Goal: Task Accomplishment & Management: Complete application form

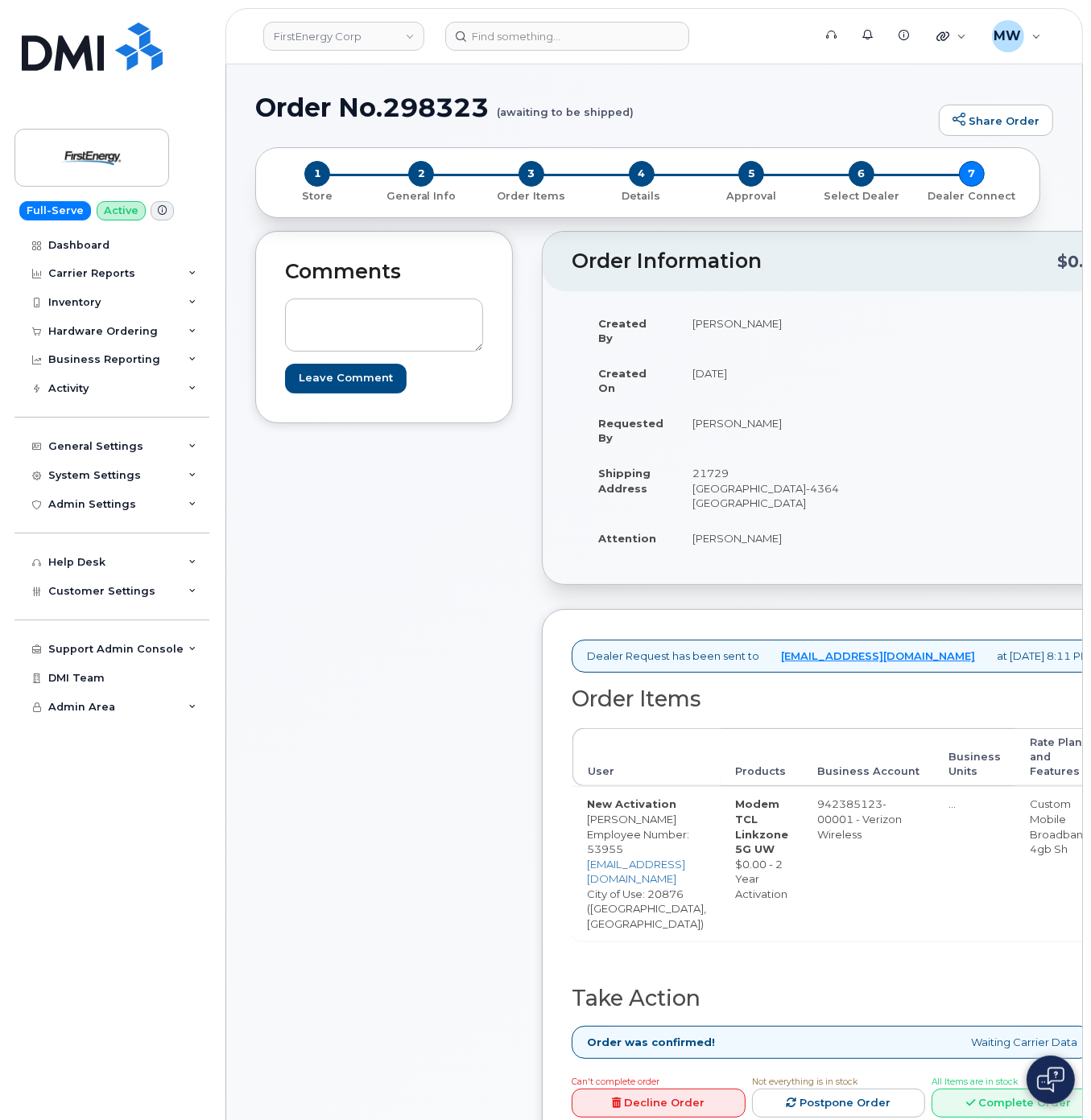
scroll to position [322, 0]
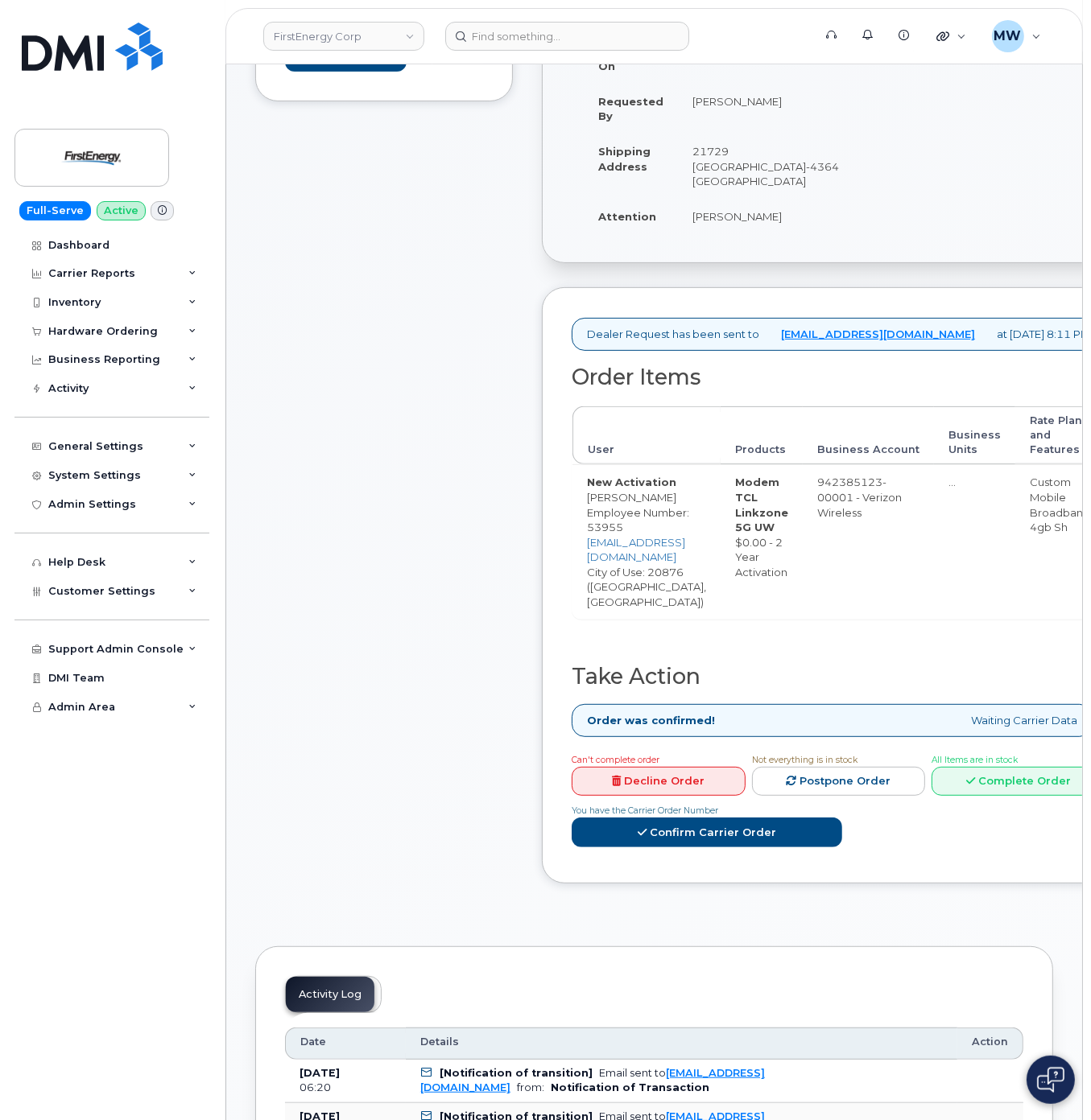
drag, startPoint x: 1018, startPoint y: 727, endPoint x: 1094, endPoint y: 738, distance: 76.8
click at [1020, 767] on link "Complete Order" at bounding box center [1018, 782] width 174 height 30
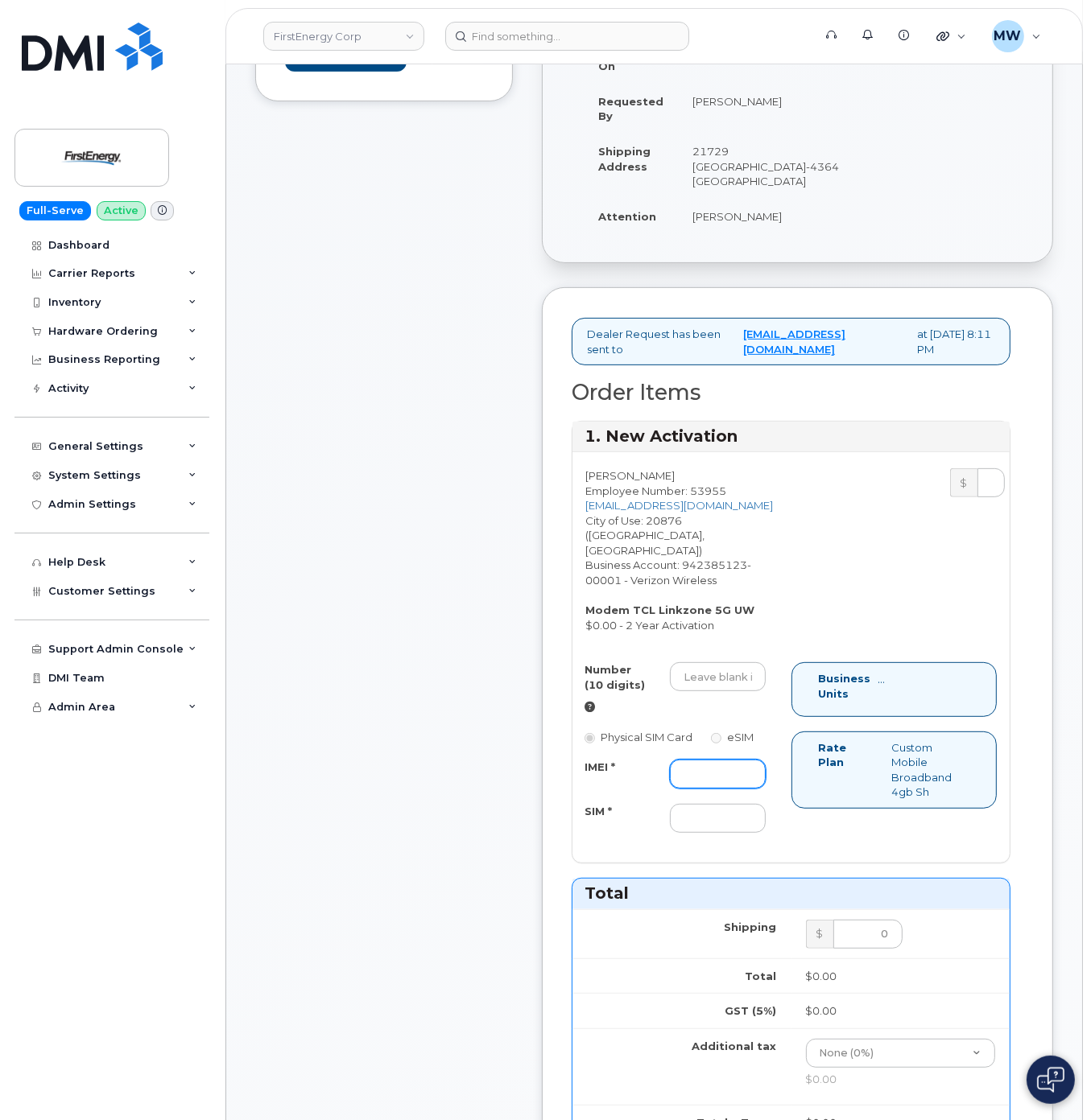
drag, startPoint x: 703, startPoint y: 797, endPoint x: 721, endPoint y: 797, distance: 18.0
click at [705, 788] on input "IMEI *" at bounding box center [718, 774] width 96 height 29
paste input "352950942437690"
type input "352950942437690"
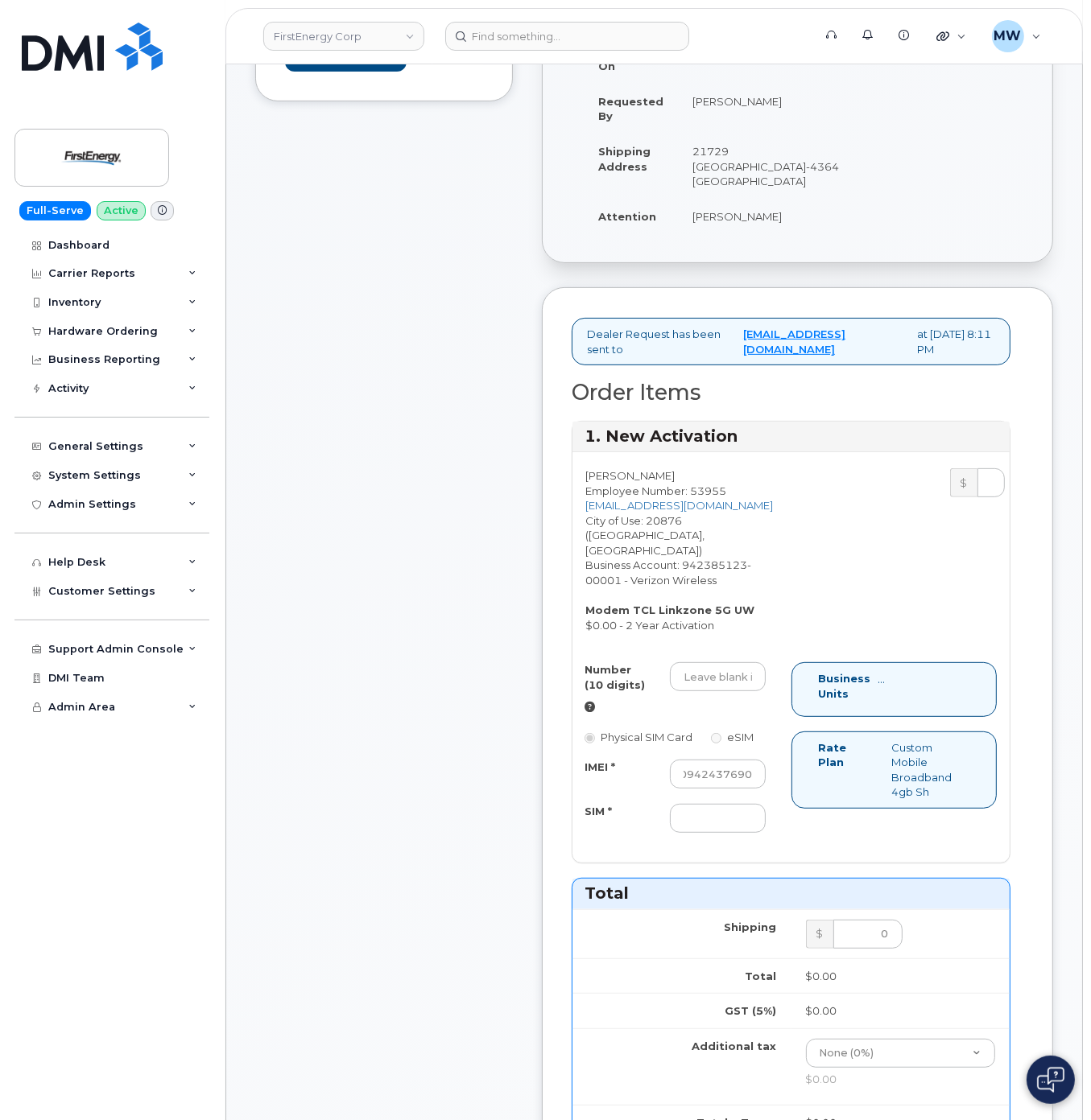
scroll to position [0, 0]
drag, startPoint x: 688, startPoint y: 708, endPoint x: 973, endPoint y: 674, distance: 287.0
click at [688, 692] on input "Number (10 digits)" at bounding box center [718, 677] width 96 height 29
paste input "240-357-7063"
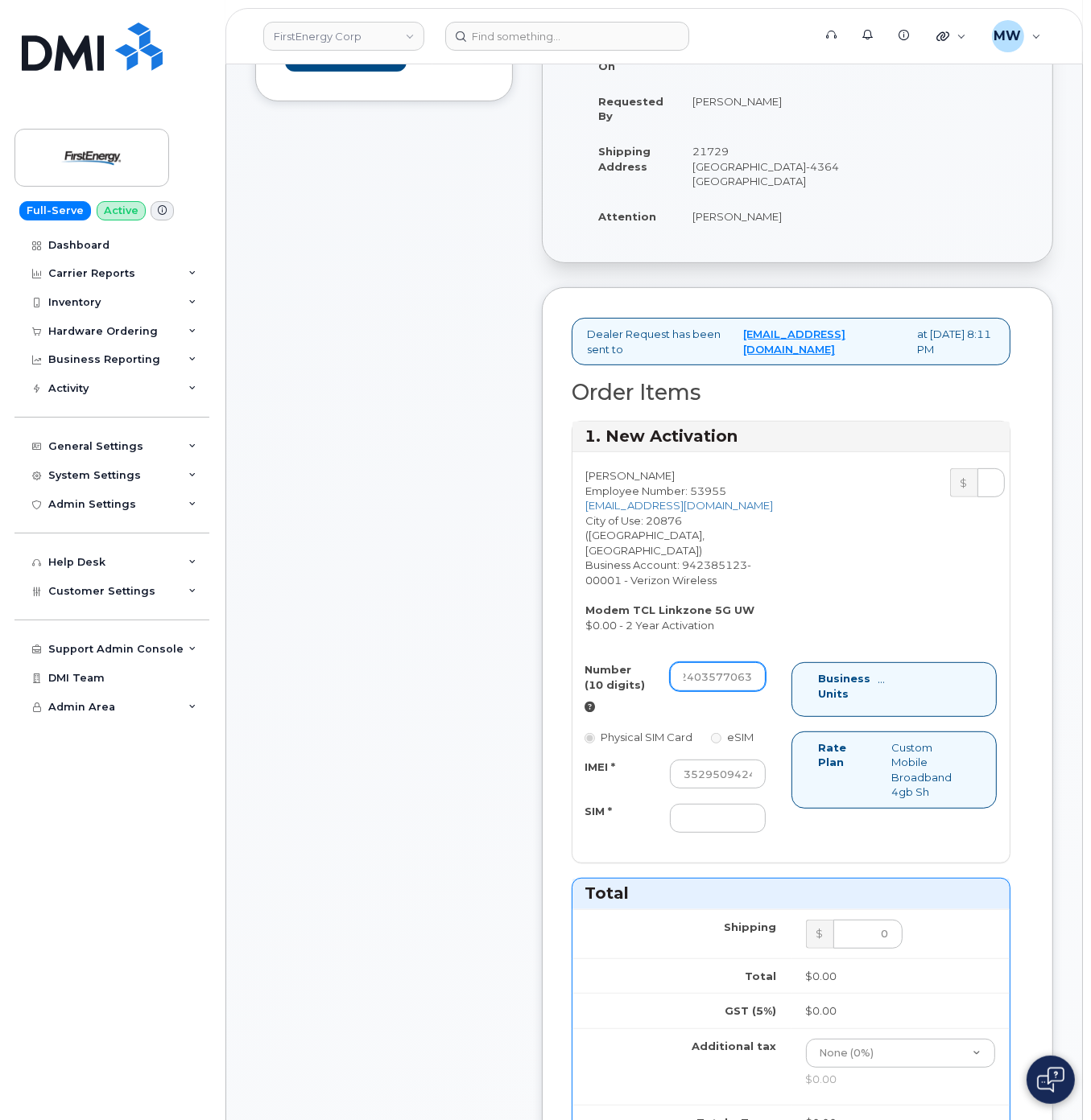
type input "2403577063"
click at [747, 833] on input "SIM *" at bounding box center [718, 818] width 96 height 29
paste input "89148000011380998219"
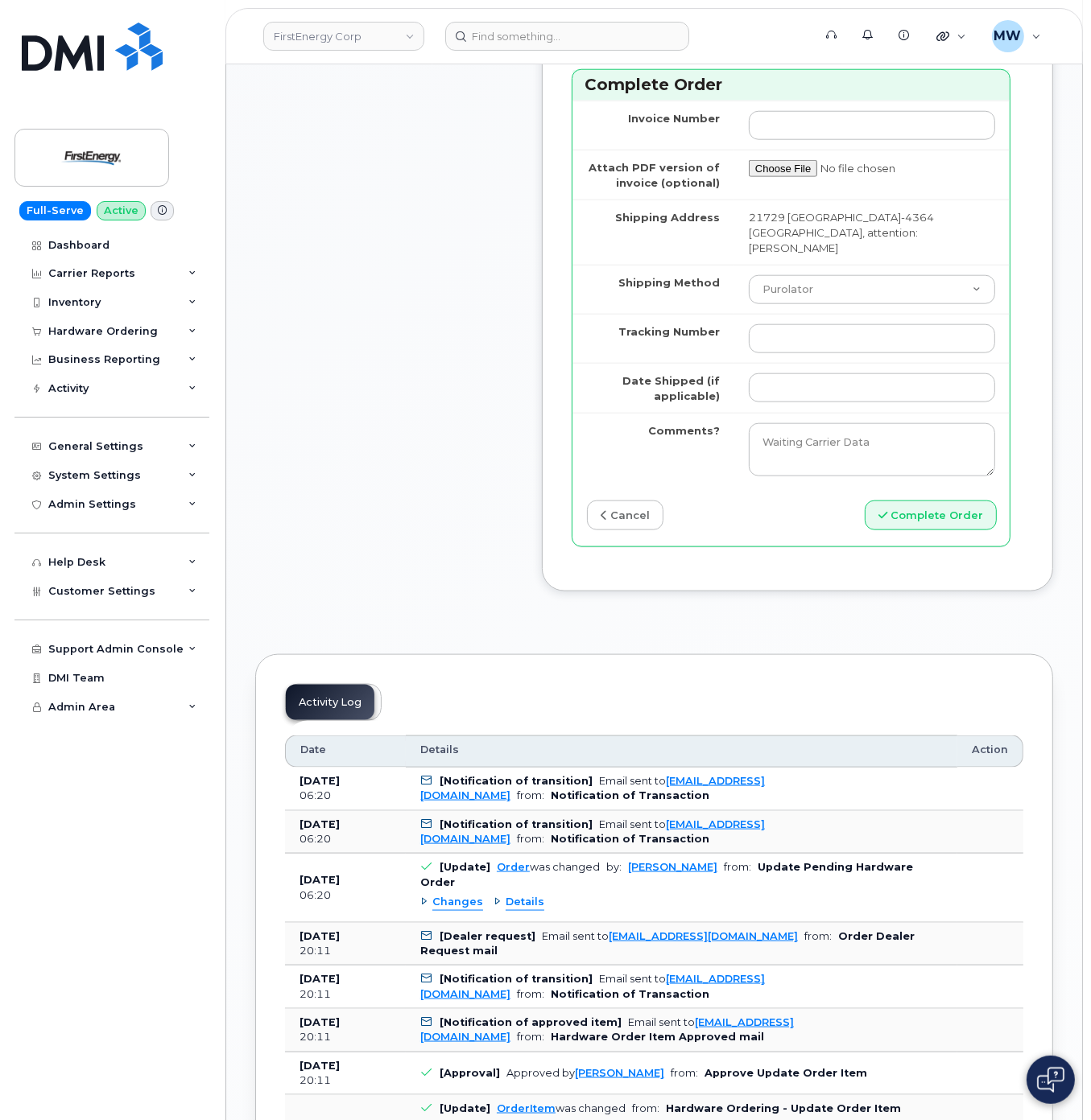
scroll to position [1448, 0]
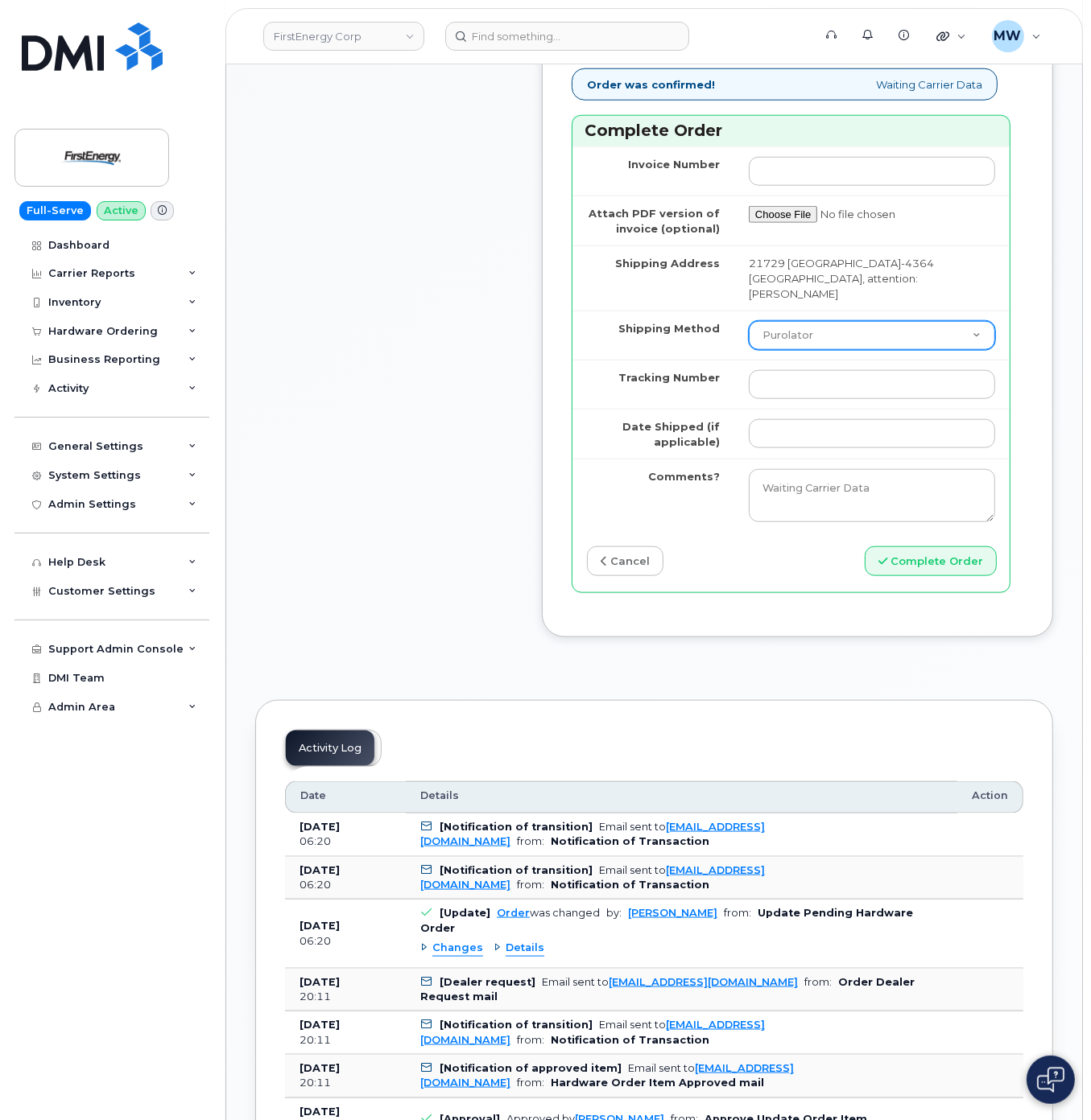
type input "89148000011380998219"
drag, startPoint x: 869, startPoint y: 383, endPoint x: 870, endPoint y: 391, distance: 8.1
click at [869, 350] on select "Purolator UPS FedEx Canada Post Courier Other Drop Off Pick Up" at bounding box center [872, 335] width 247 height 29
select select "UPS"
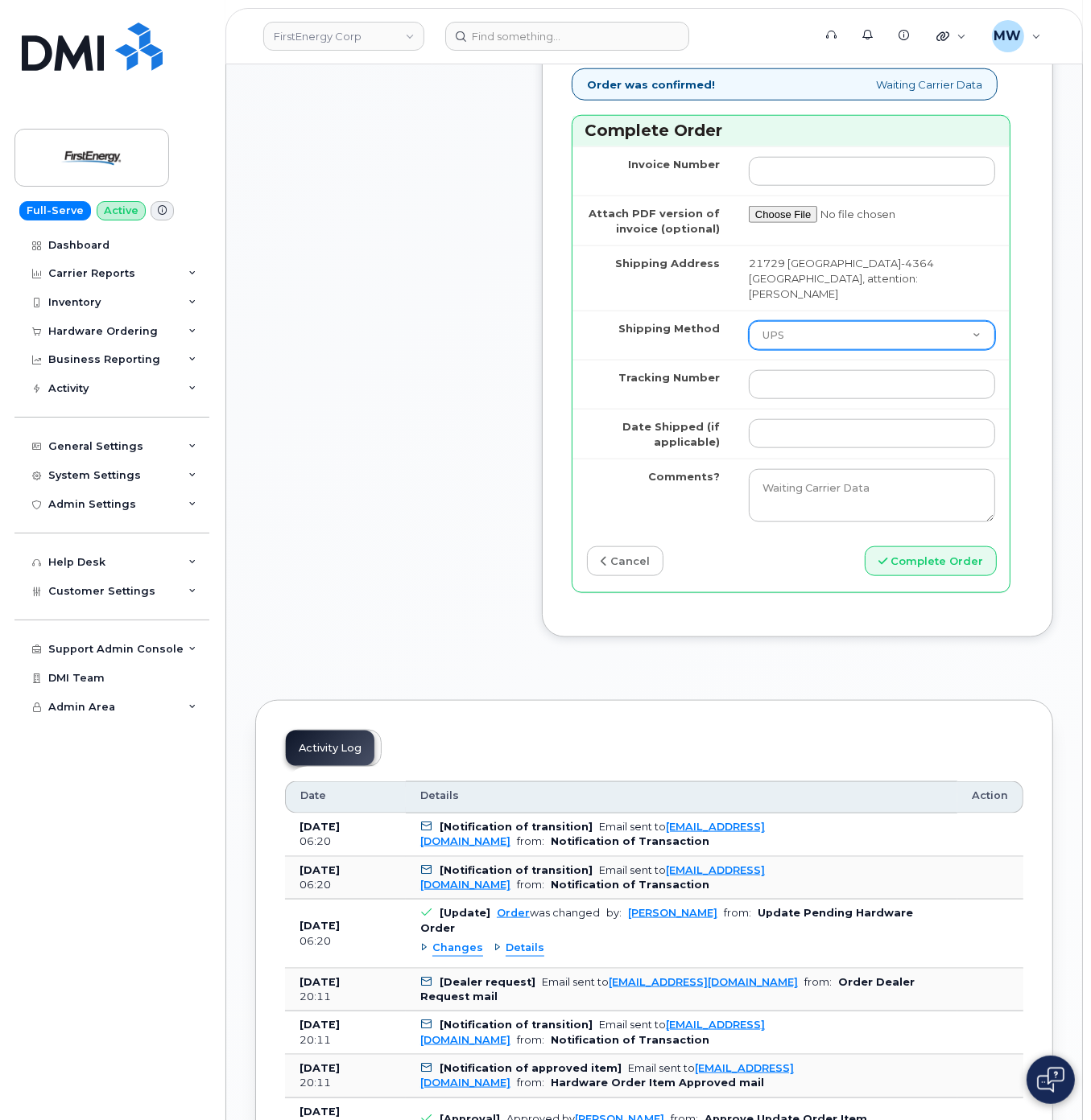
click at [748, 350] on select "Purolator UPS FedEx Canada Post Courier Other Drop Off Pick Up" at bounding box center [872, 335] width 247 height 29
drag, startPoint x: 834, startPoint y: 405, endPoint x: 832, endPoint y: 415, distance: 10.2
click at [834, 404] on td at bounding box center [872, 384] width 275 height 49
click at [823, 399] on input "Tracking Number" at bounding box center [872, 384] width 247 height 29
paste input "1Z4367572432942890"
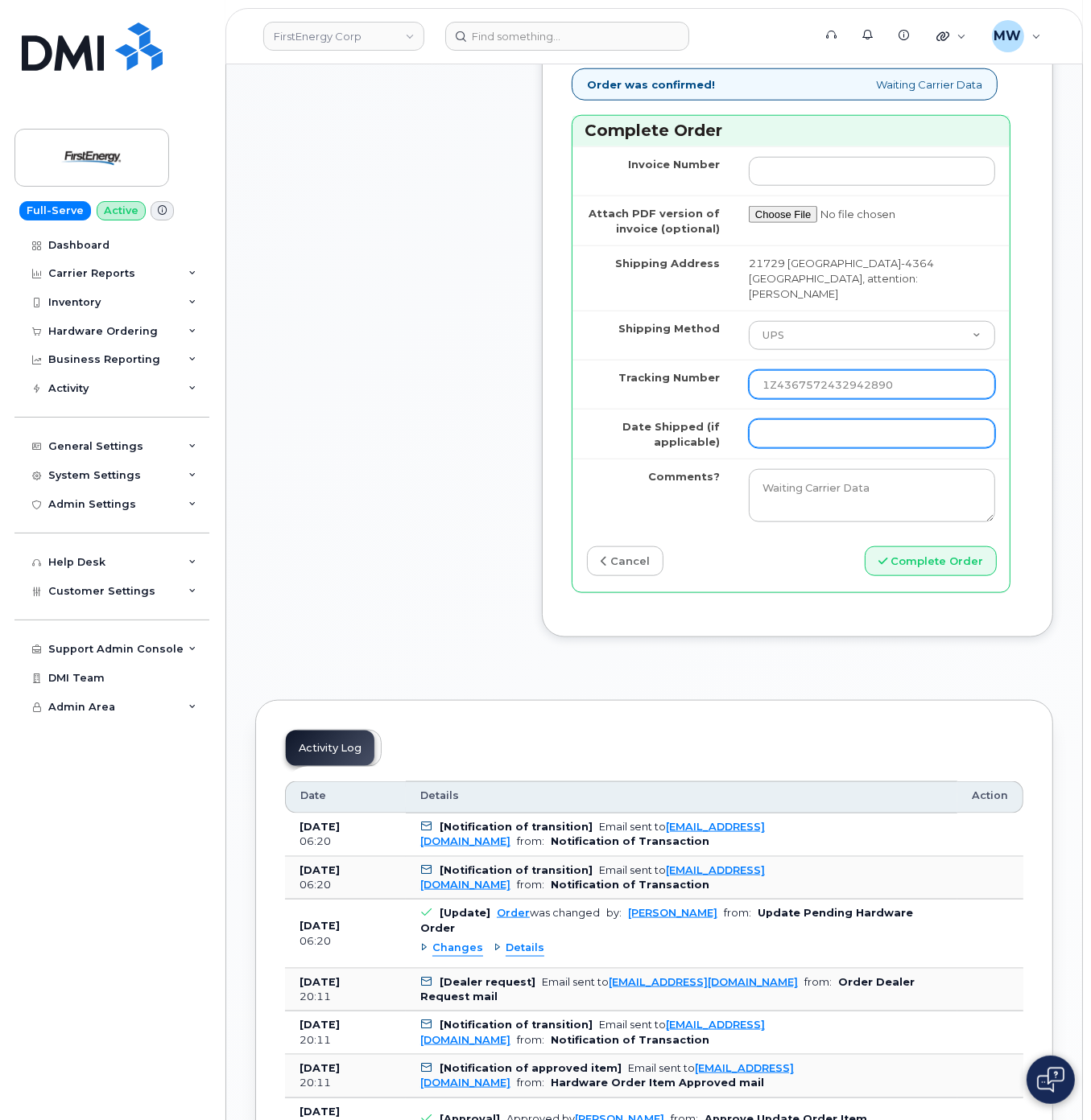
type input "1Z4367572432942890"
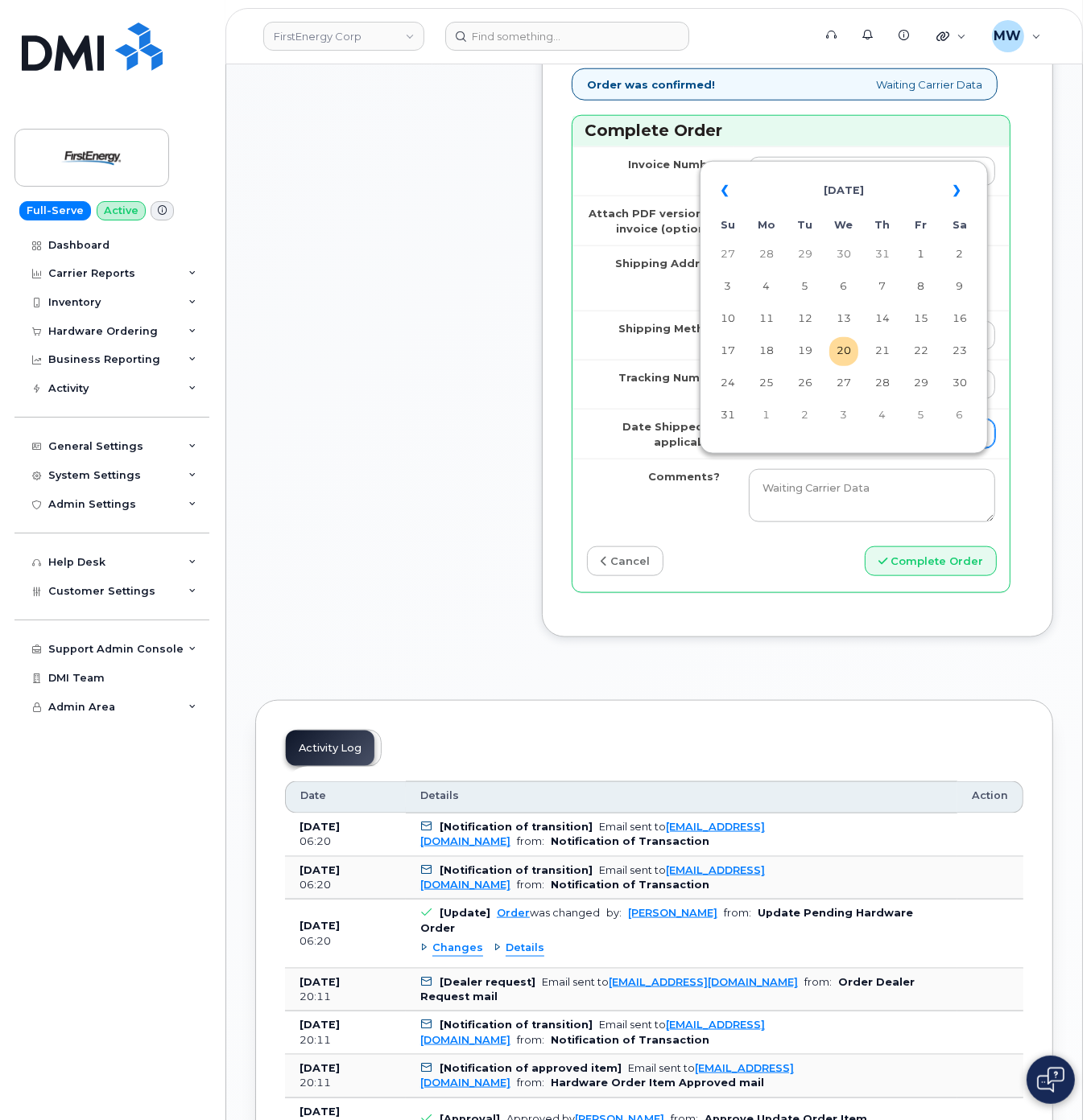
click at [825, 448] on input "Date Shipped (if applicable)" at bounding box center [872, 433] width 247 height 29
click at [816, 346] on td "19" at bounding box center [804, 352] width 29 height 29
type input "2025-08-19"
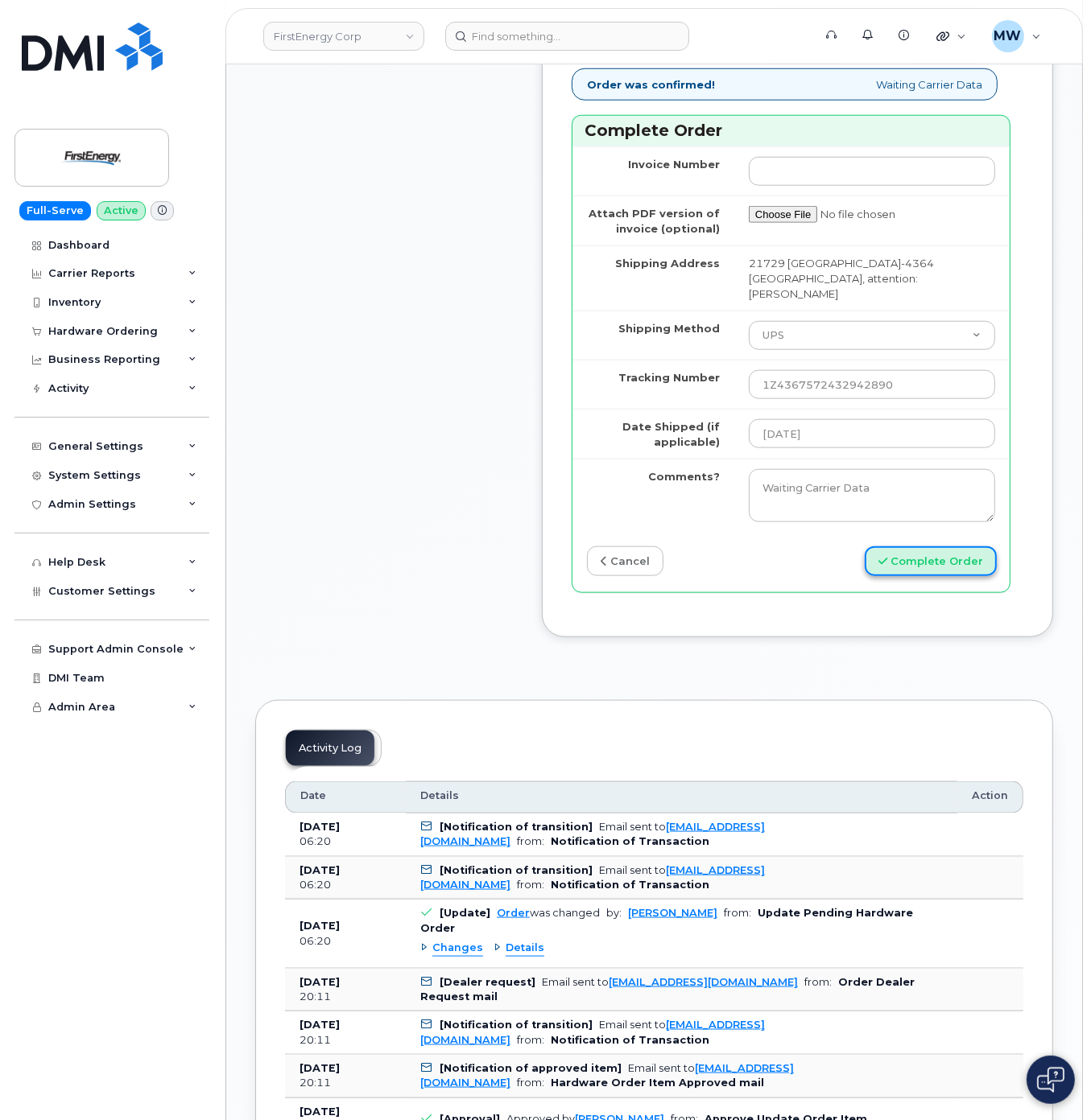
click at [953, 577] on button "Complete Order" at bounding box center [930, 562] width 132 height 30
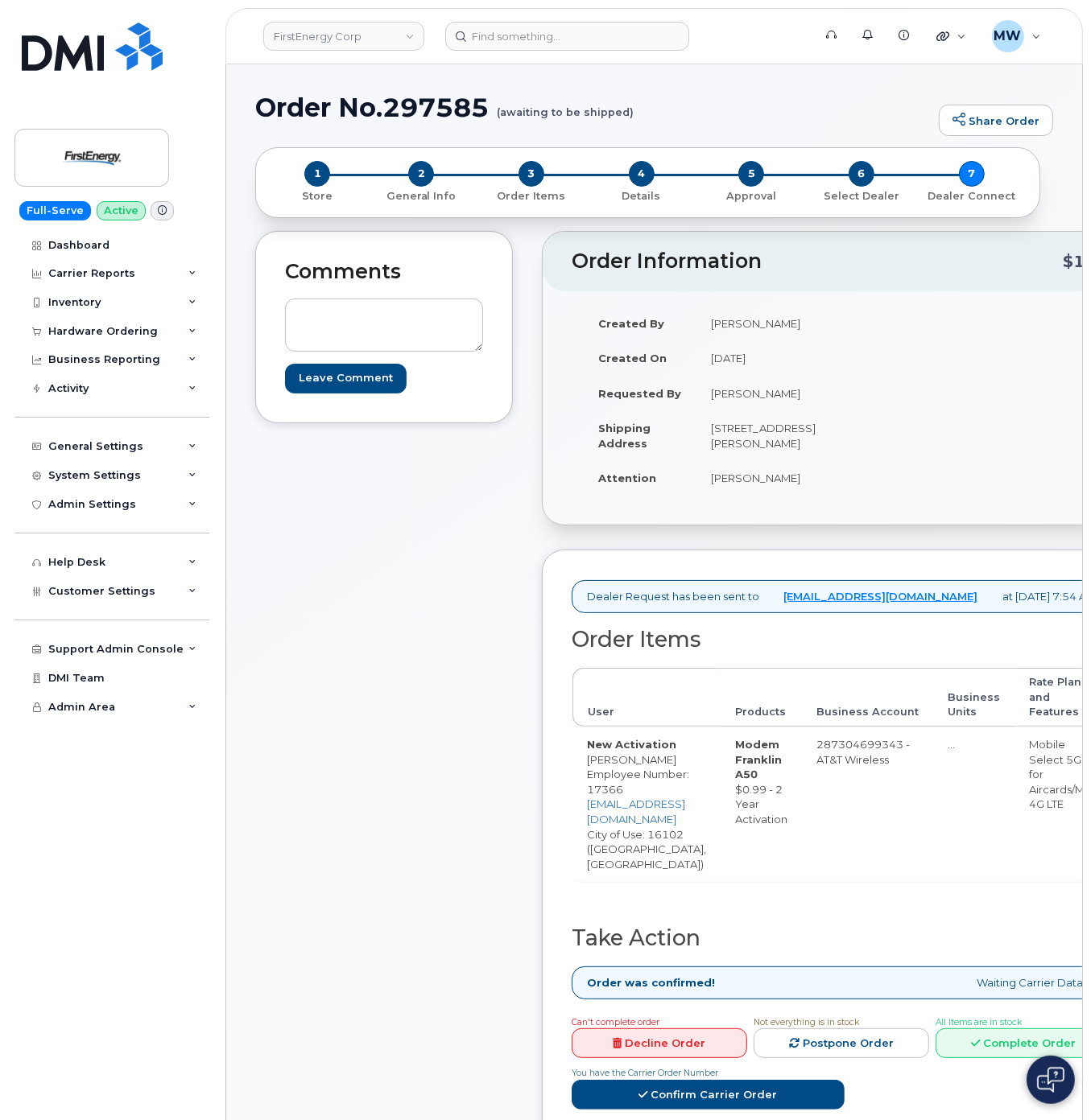
click at [336, 653] on div "Comments Leave Comment" at bounding box center [383, 700] width 258 height 939
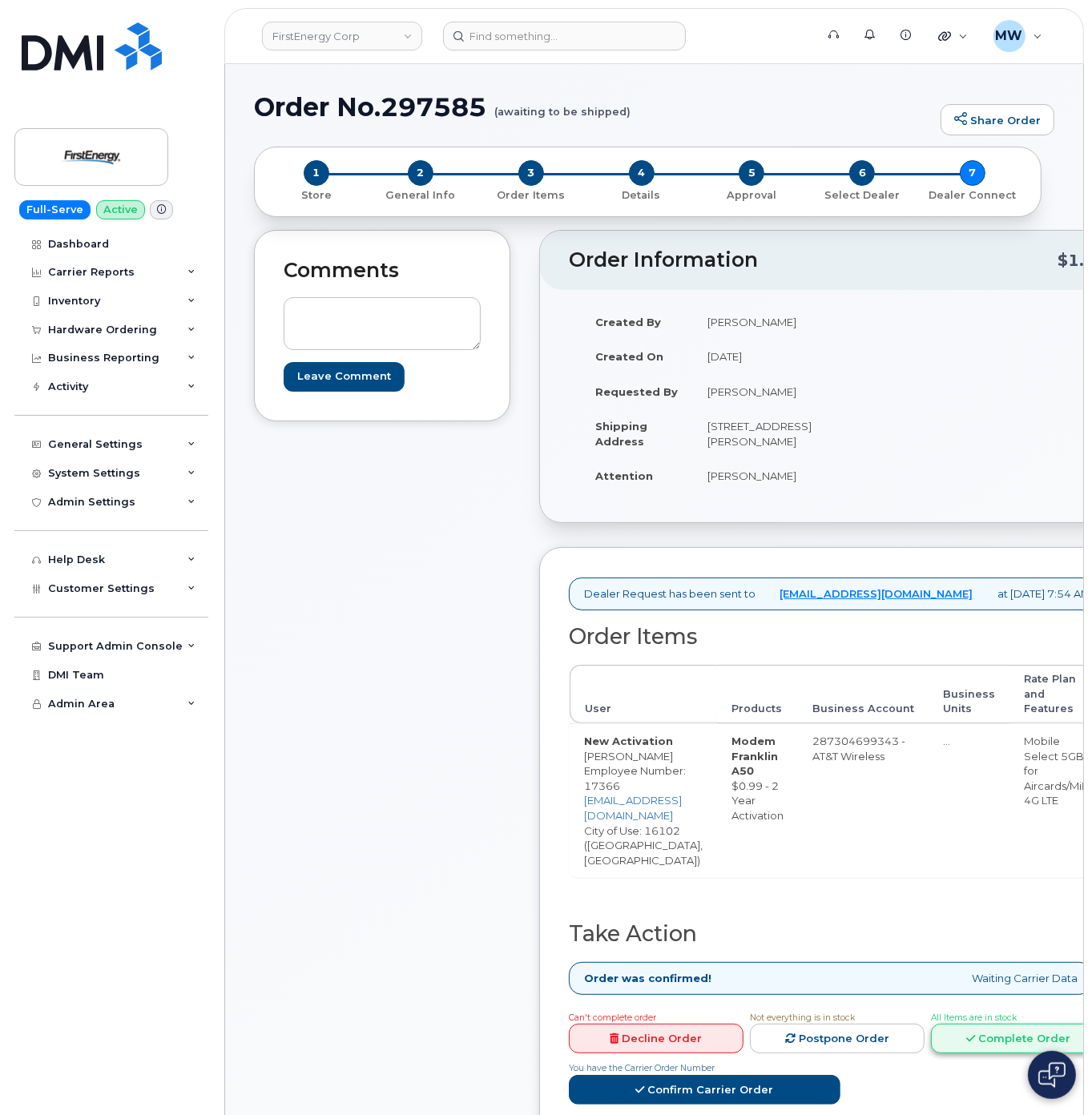
click at [931, 1024] on link "Complete Order" at bounding box center [1018, 1039] width 175 height 30
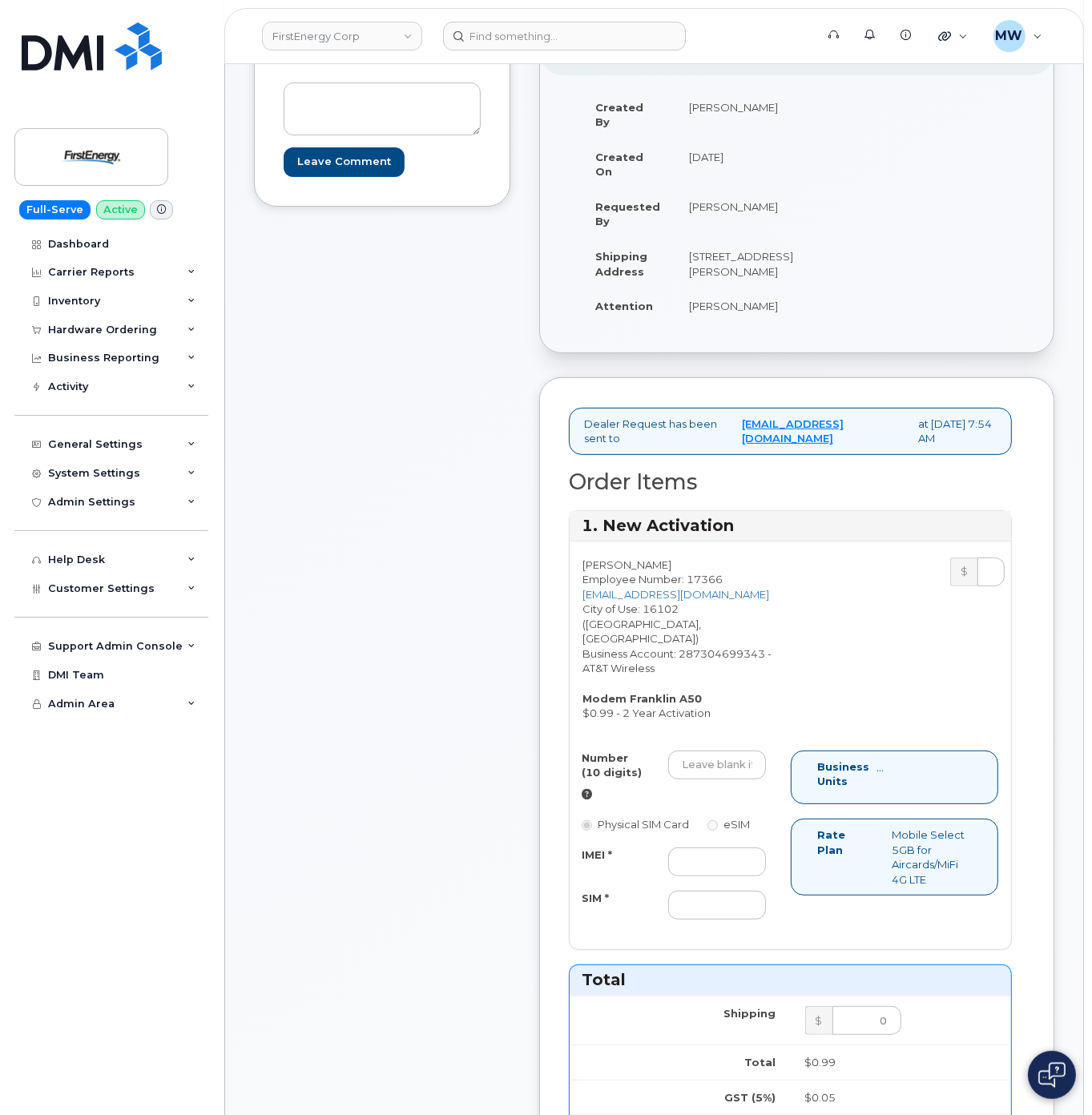
scroll to position [480, 0]
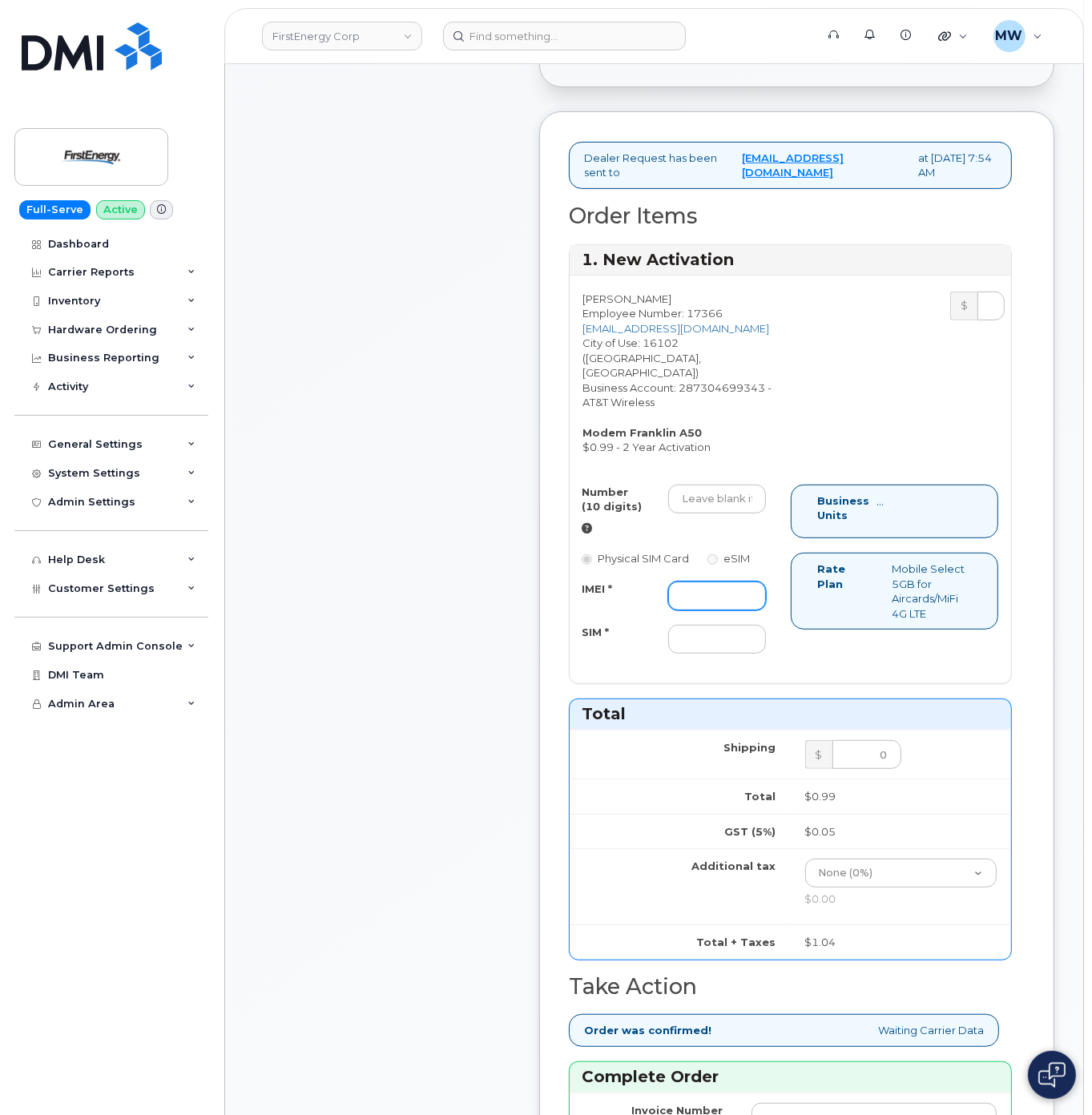
drag, startPoint x: 701, startPoint y: 659, endPoint x: 244, endPoint y: 655, distance: 457.0
click at [701, 611] on input "IMEI *" at bounding box center [716, 596] width 97 height 29
paste input "016532001379456"
type input "016532001379456"
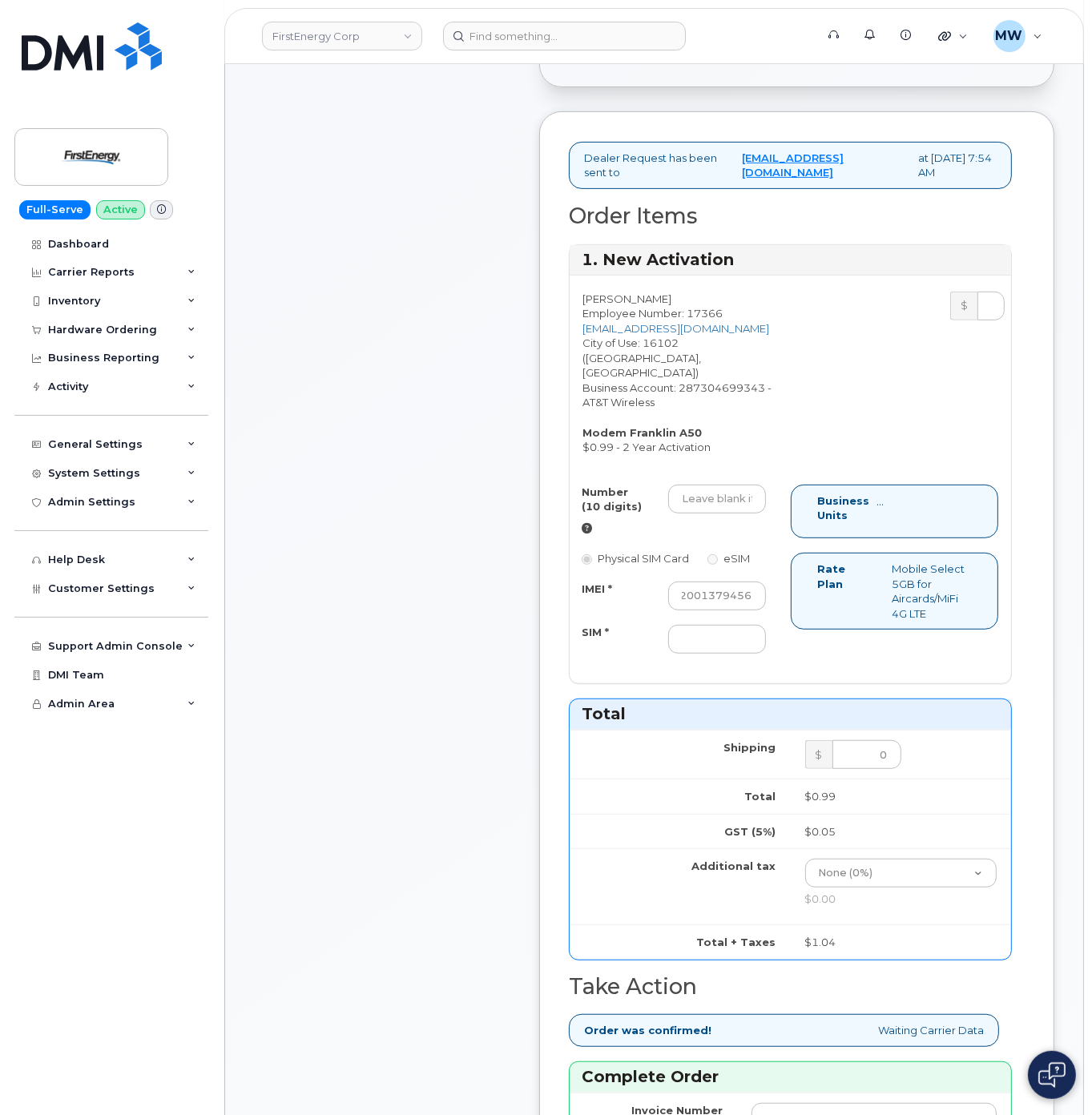
scroll to position [0, 0]
click at [697, 655] on div "IMEI * 016532001379456 SIM *" at bounding box center [674, 618] width 208 height 73
click at [704, 654] on input "SIM *" at bounding box center [716, 639] width 97 height 29
paste input "89012804331707647372"
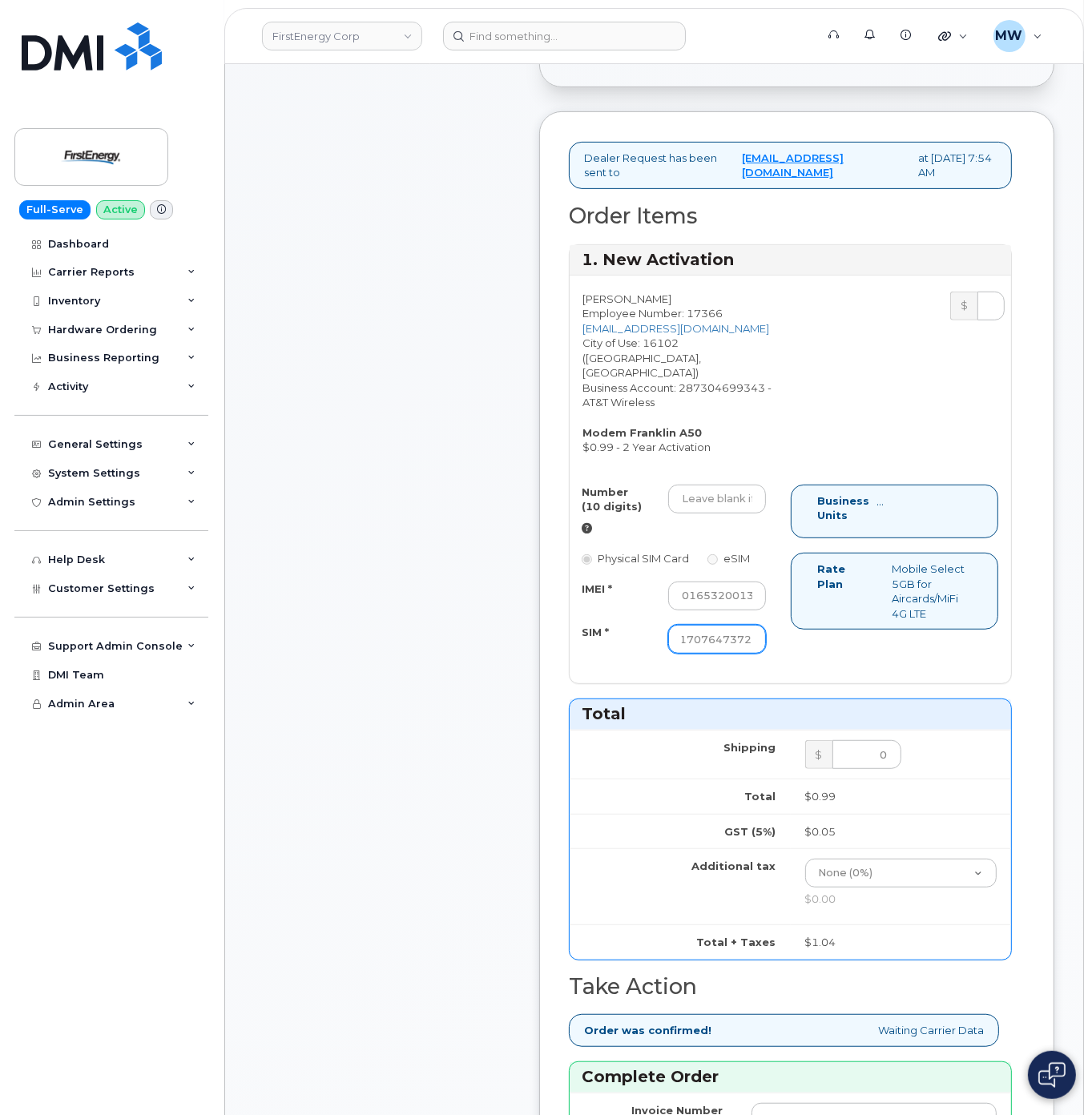
type input "89012804331707647372"
drag, startPoint x: 731, startPoint y: 569, endPoint x: 785, endPoint y: 570, distance: 54.0
click at [734, 514] on input "Number (10 digits)" at bounding box center [716, 499] width 97 height 29
paste input "724-510-9586"
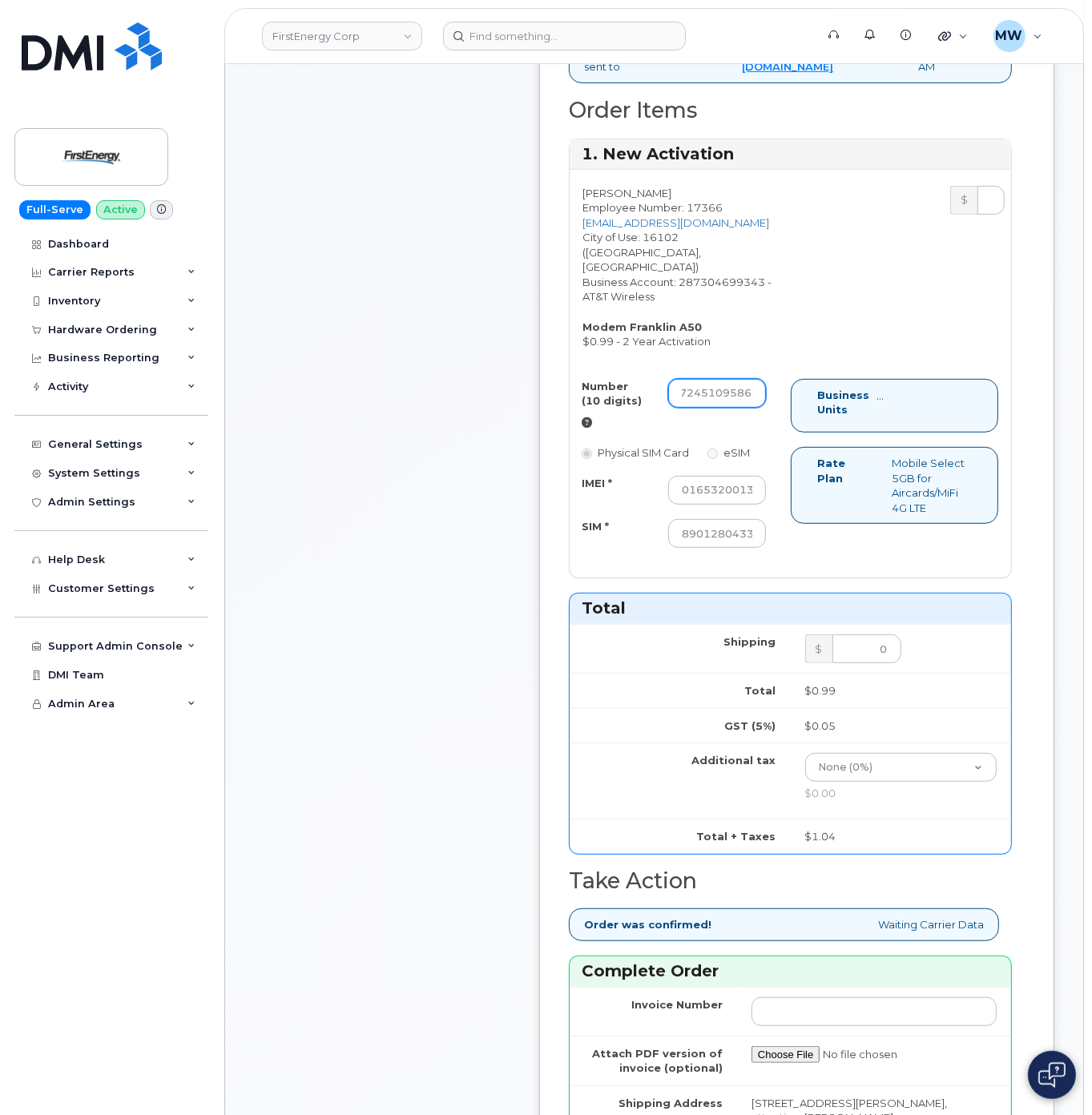
scroll to position [641, 0]
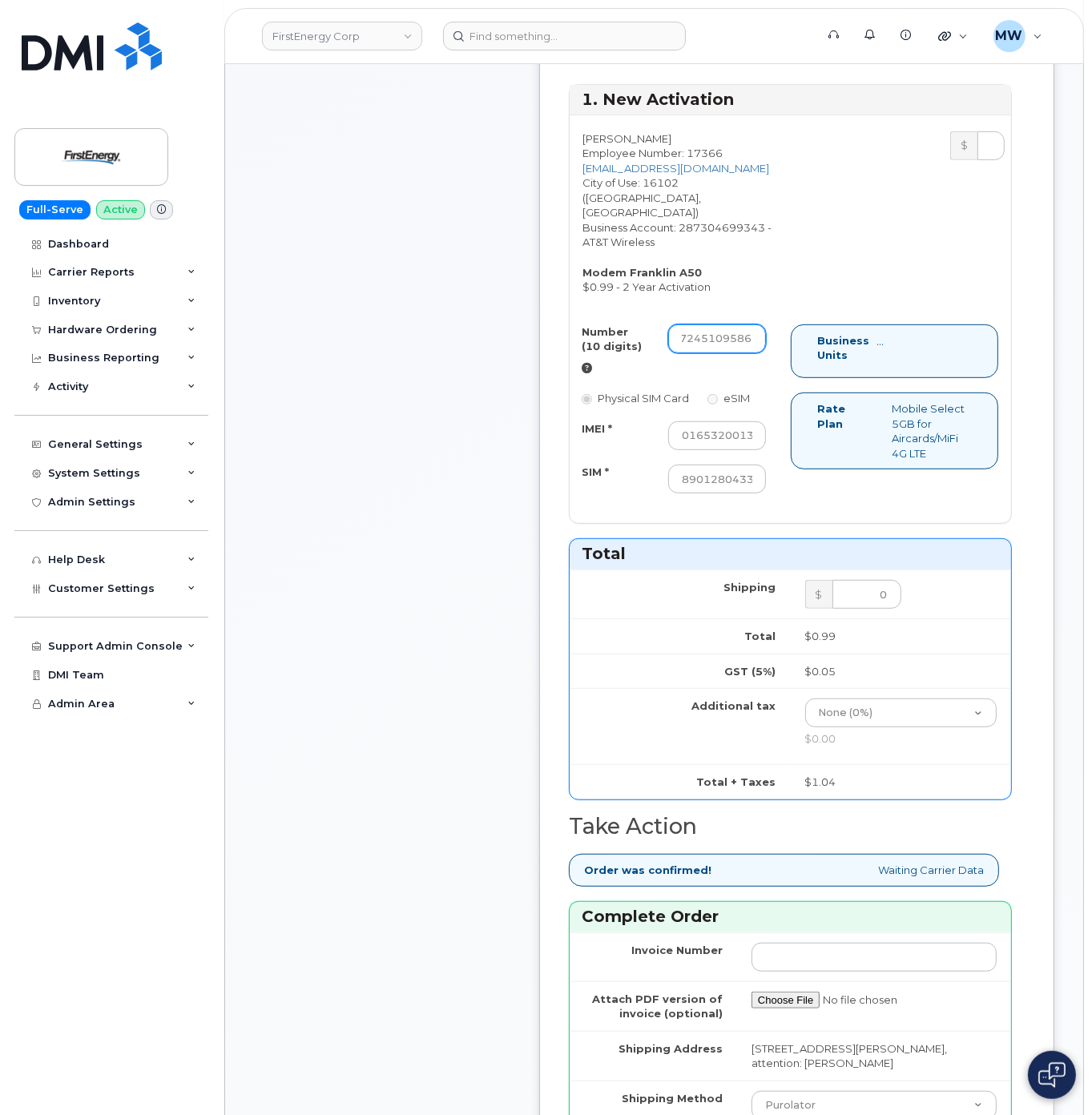
type input "7245109586"
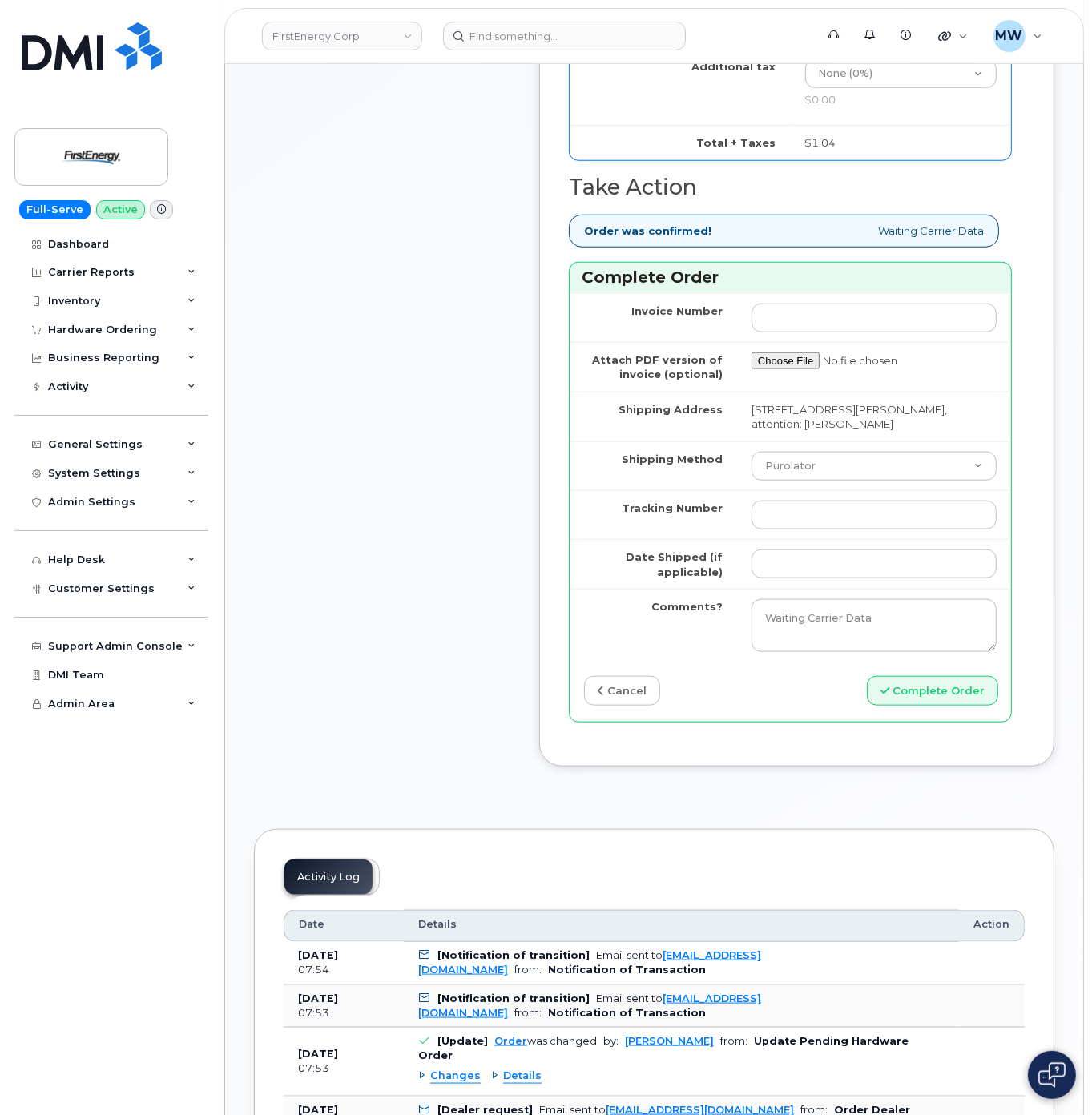
scroll to position [1282, 0]
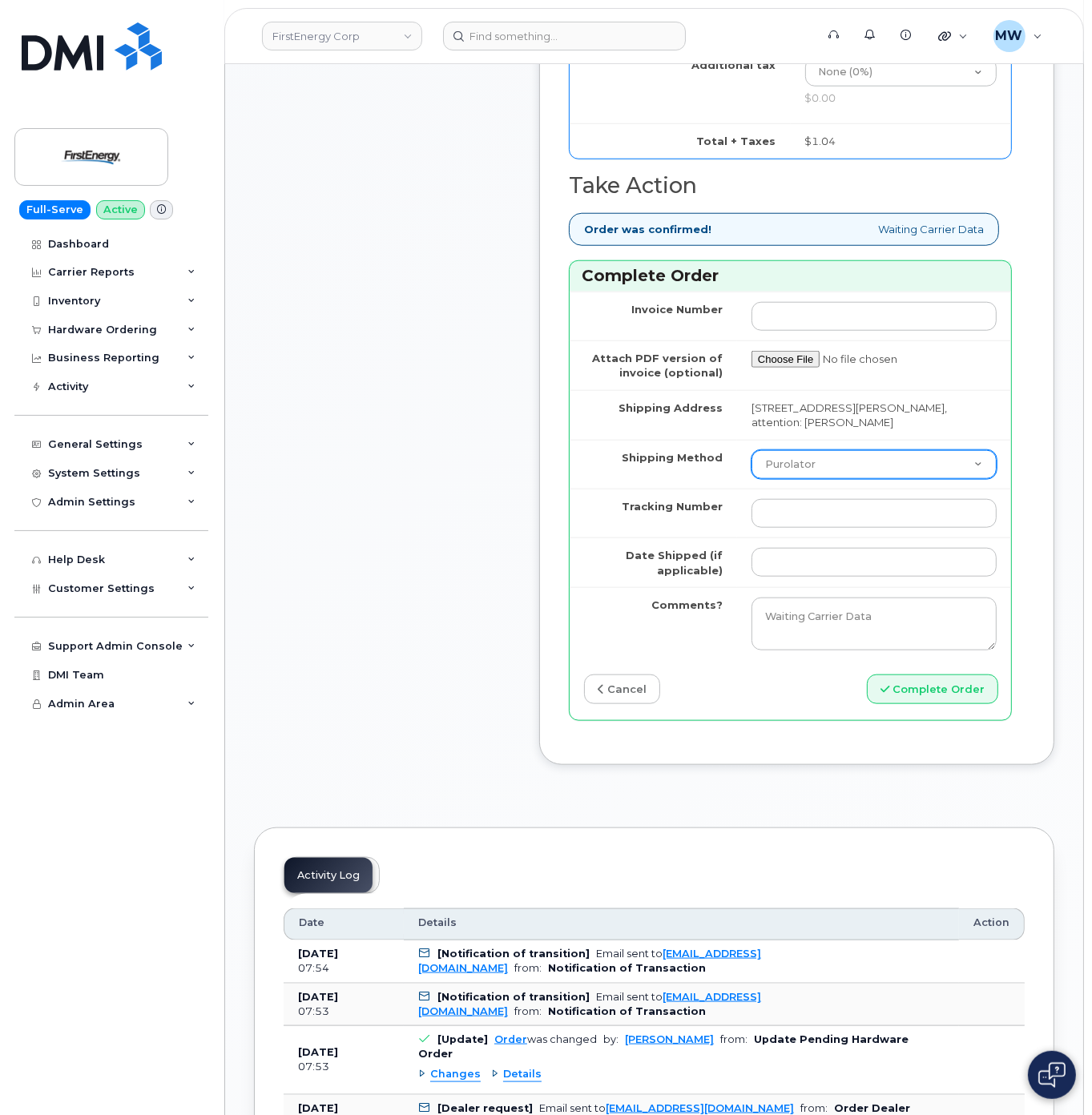
drag, startPoint x: 809, startPoint y: 533, endPoint x: 809, endPoint y: 550, distance: 17.0
click at [809, 480] on select "Purolator UPS FedEx Canada Post Courier Other Drop Off Pick Up" at bounding box center [875, 465] width 246 height 29
select select "UPS"
click at [752, 480] on select "Purolator UPS FedEx Canada Post Courier Other Drop Off Pick Up" at bounding box center [875, 465] width 246 height 29
click at [804, 528] on input "Tracking Number" at bounding box center [875, 514] width 246 height 29
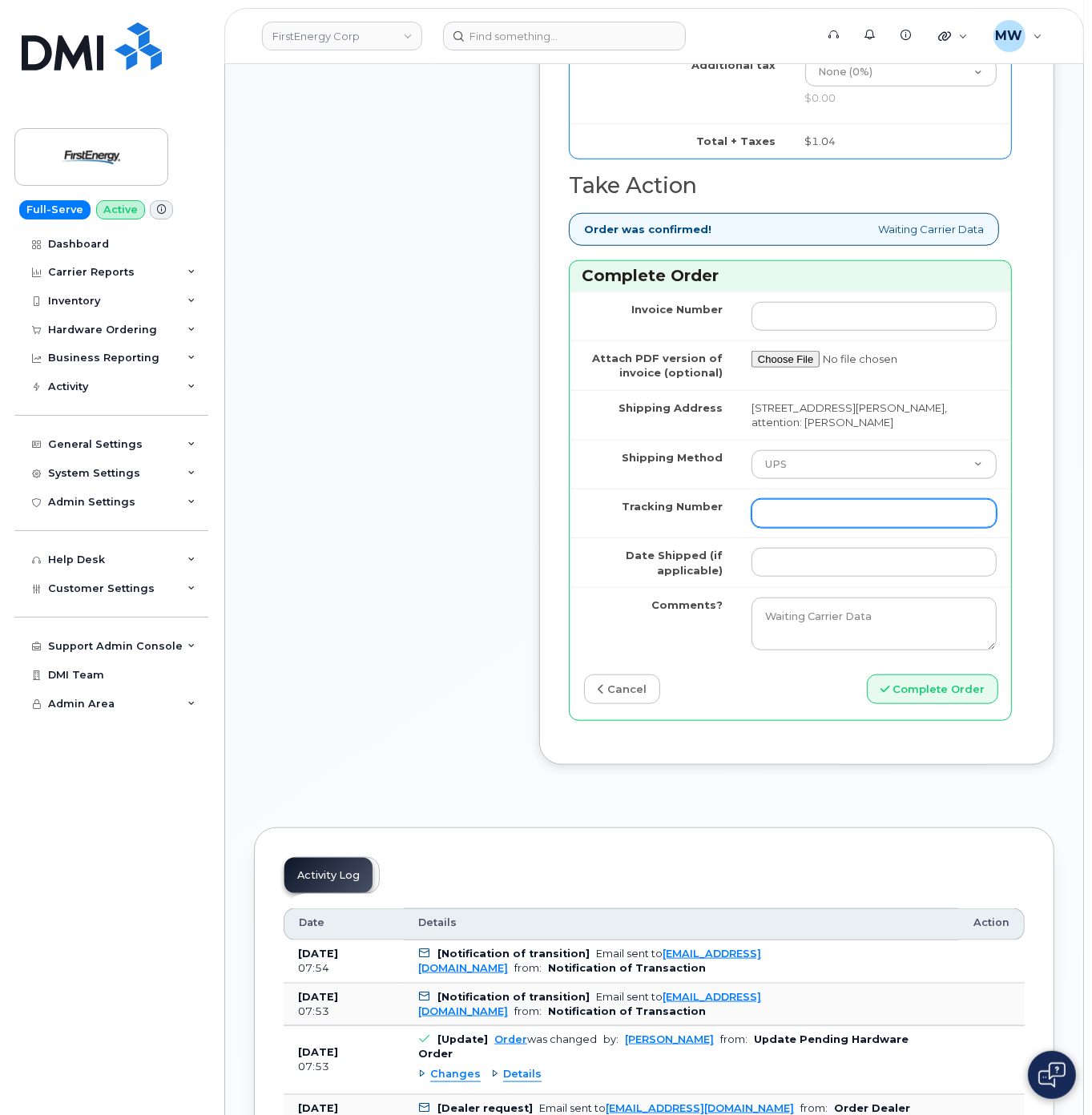
paste input "1Z1WE1711372120707"
type input "1Z1WE1711372120707"
click at [800, 577] on input "Date Shipped (if applicable)" at bounding box center [875, 562] width 246 height 29
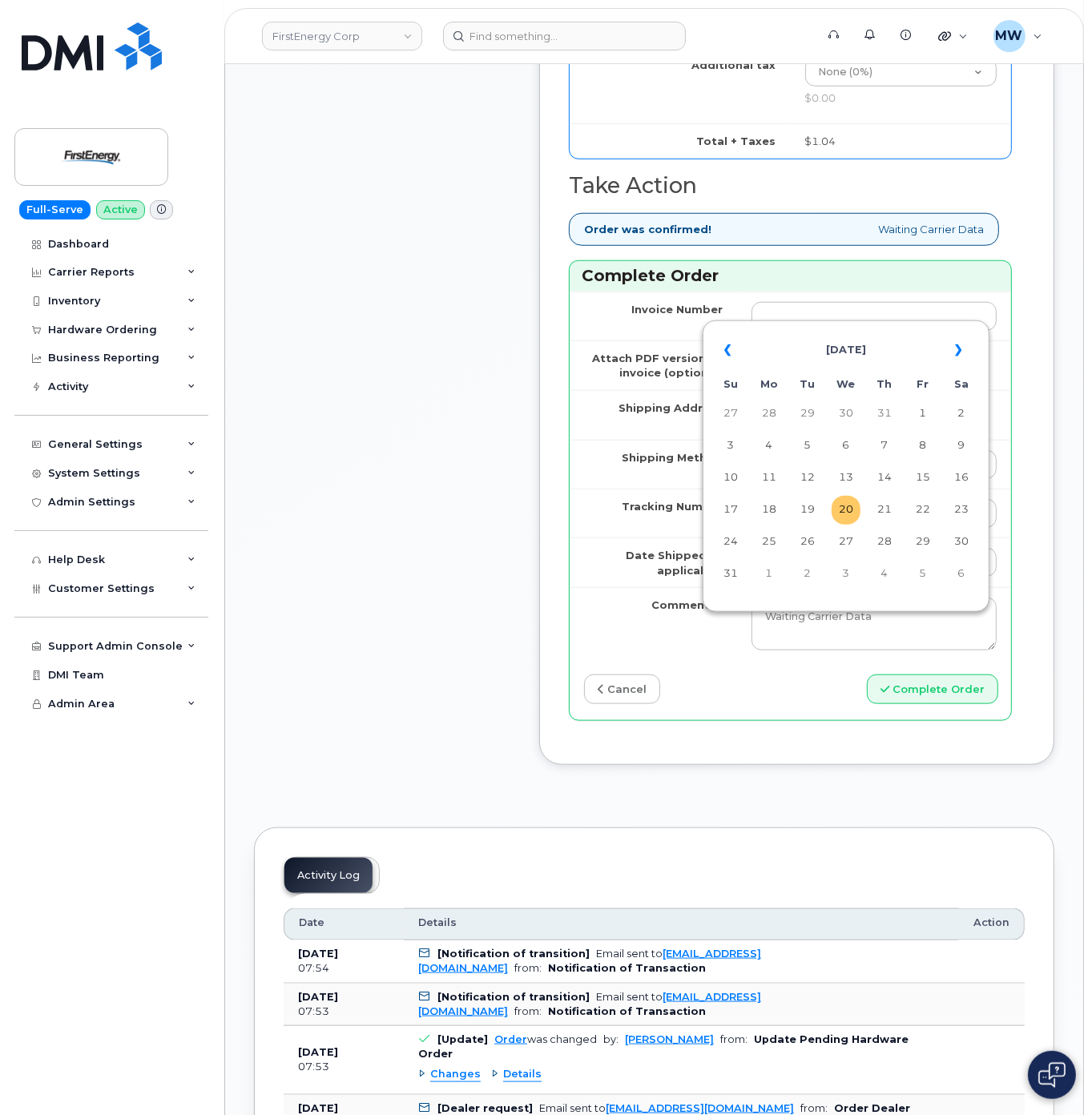
click at [841, 519] on td "20" at bounding box center [846, 510] width 29 height 29
type input "2025-08-20"
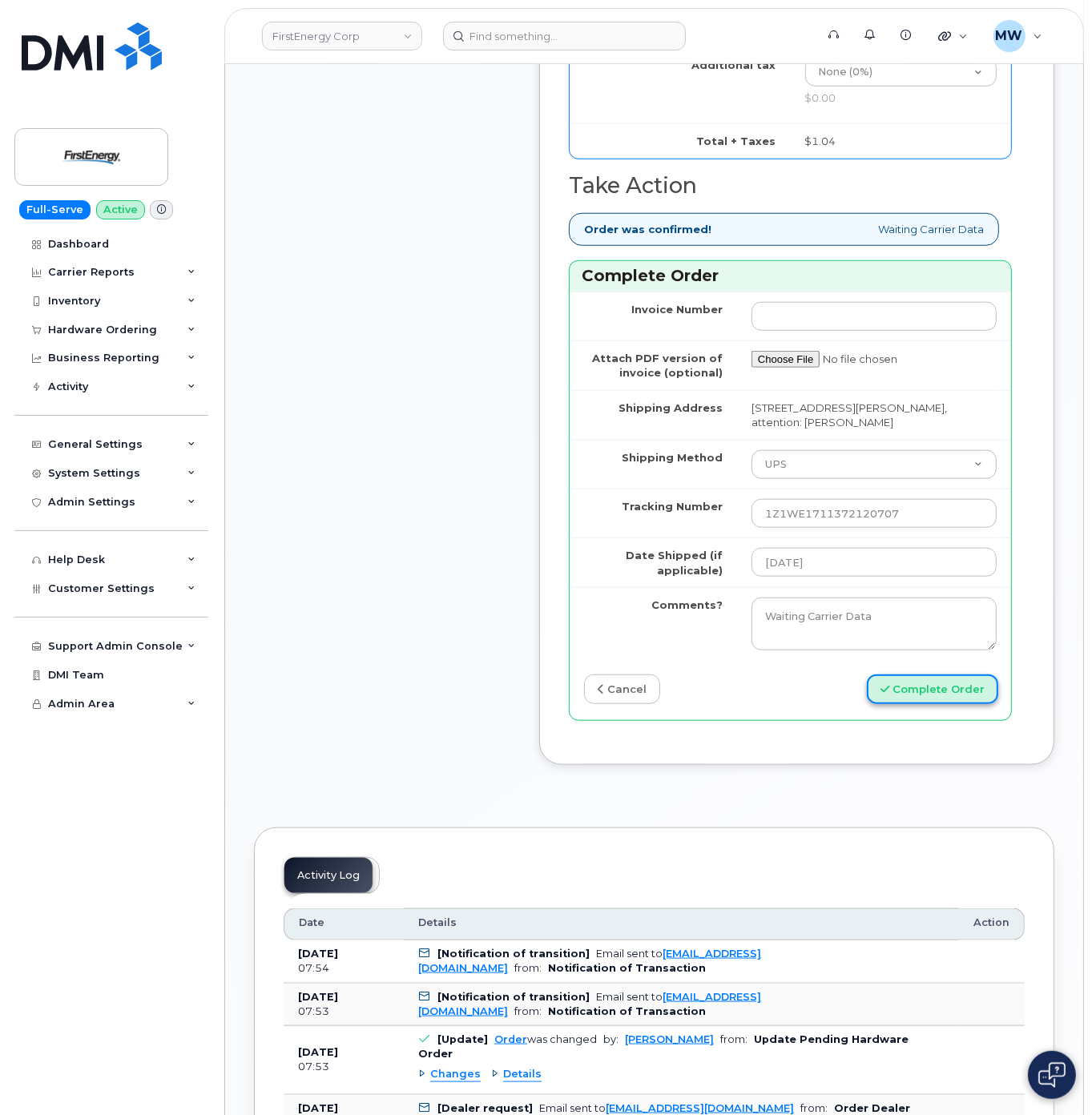
click at [937, 704] on button "Complete Order" at bounding box center [933, 689] width 131 height 30
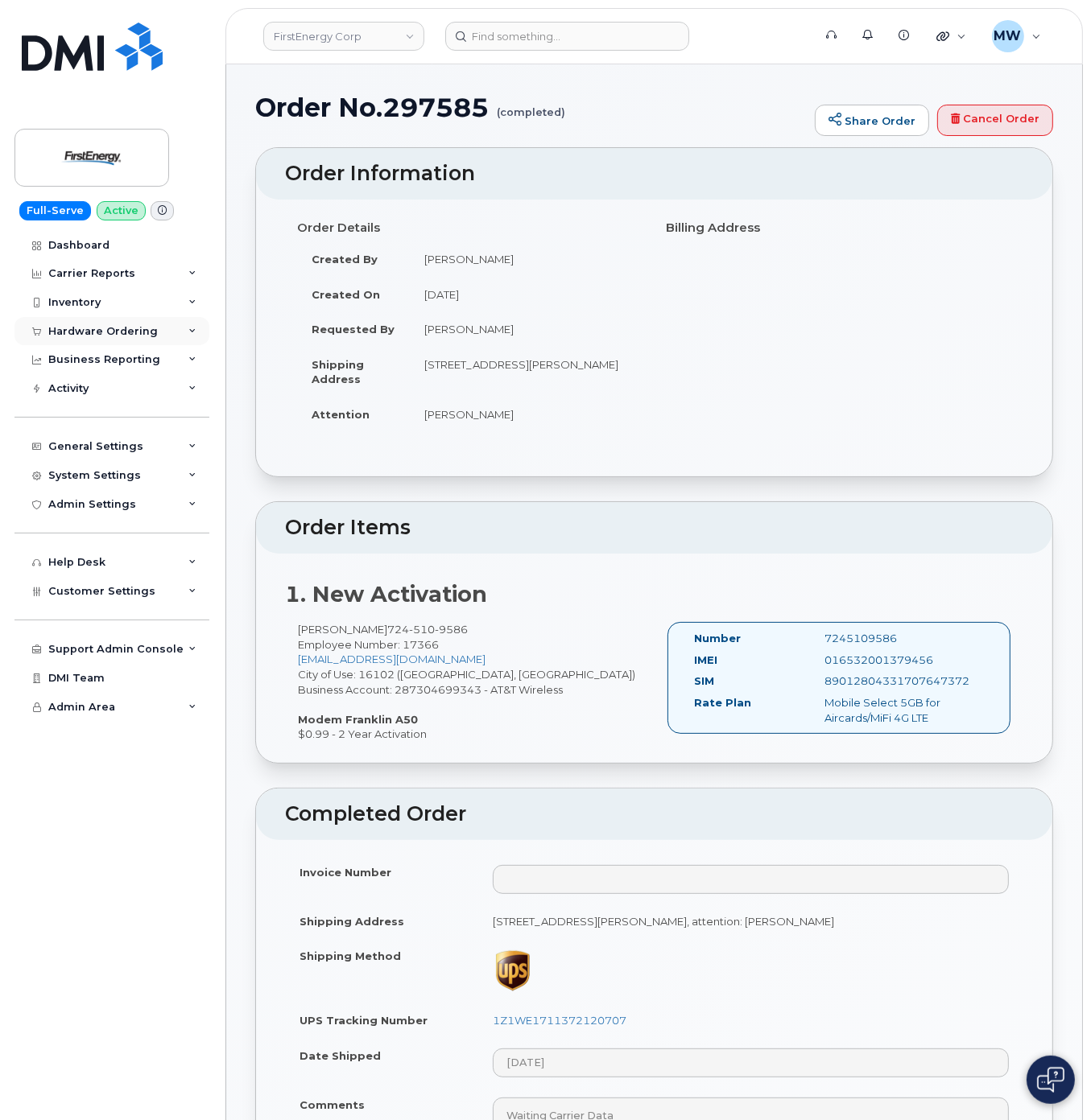
click at [109, 322] on div "Hardware Ordering" at bounding box center [112, 332] width 195 height 29
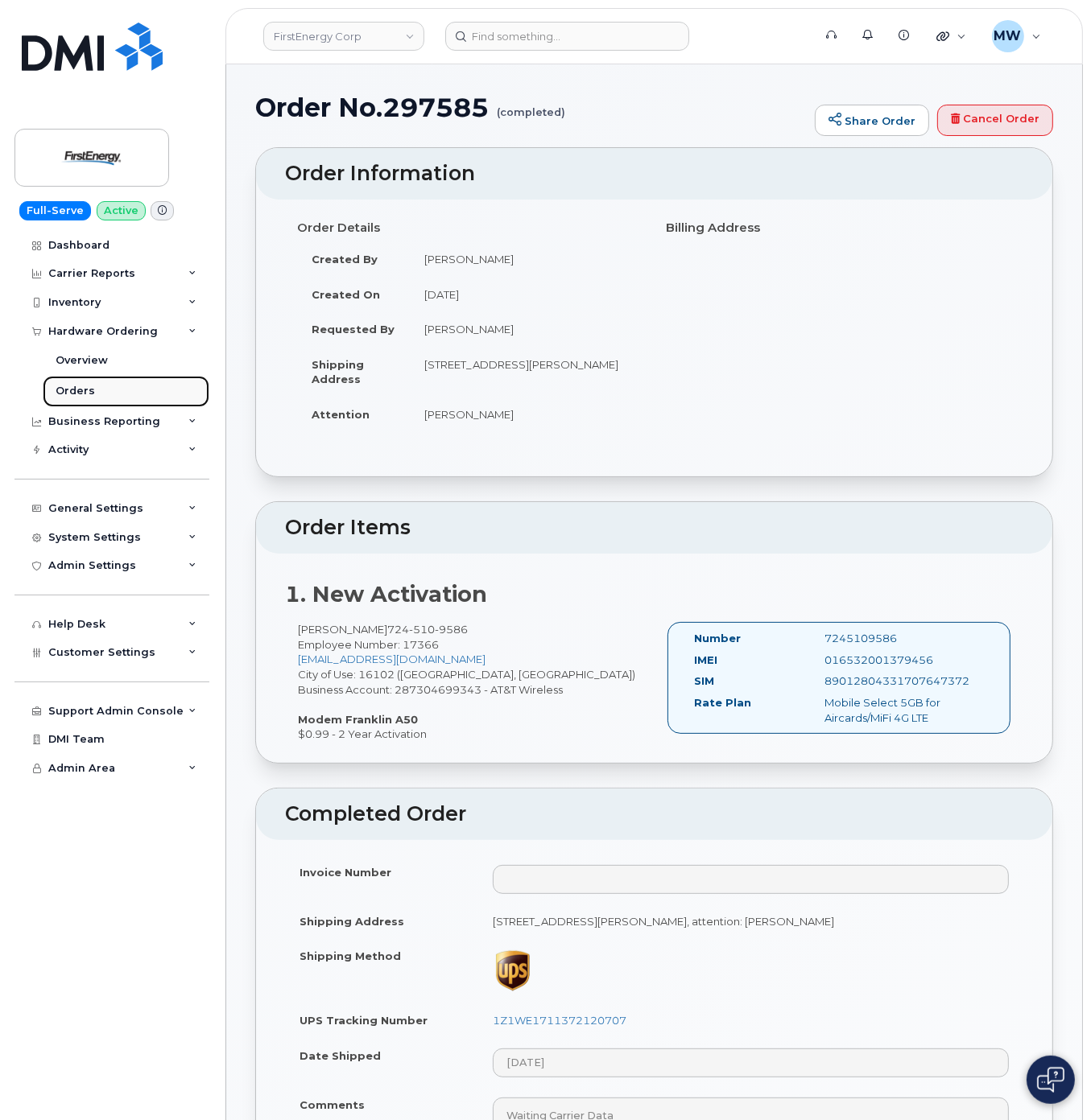
click at [90, 396] on div "Orders" at bounding box center [75, 391] width 39 height 14
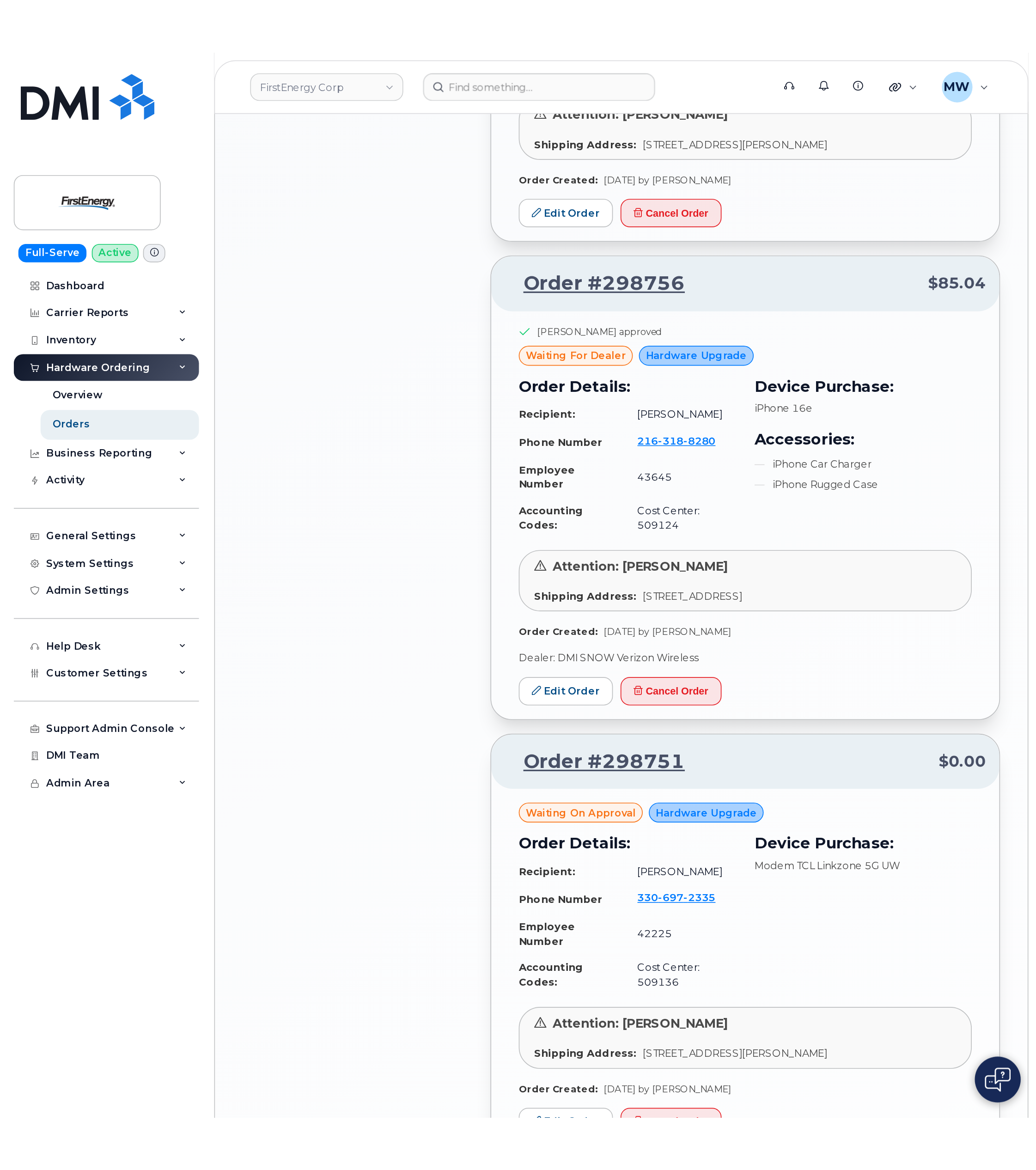
scroll to position [1176, 0]
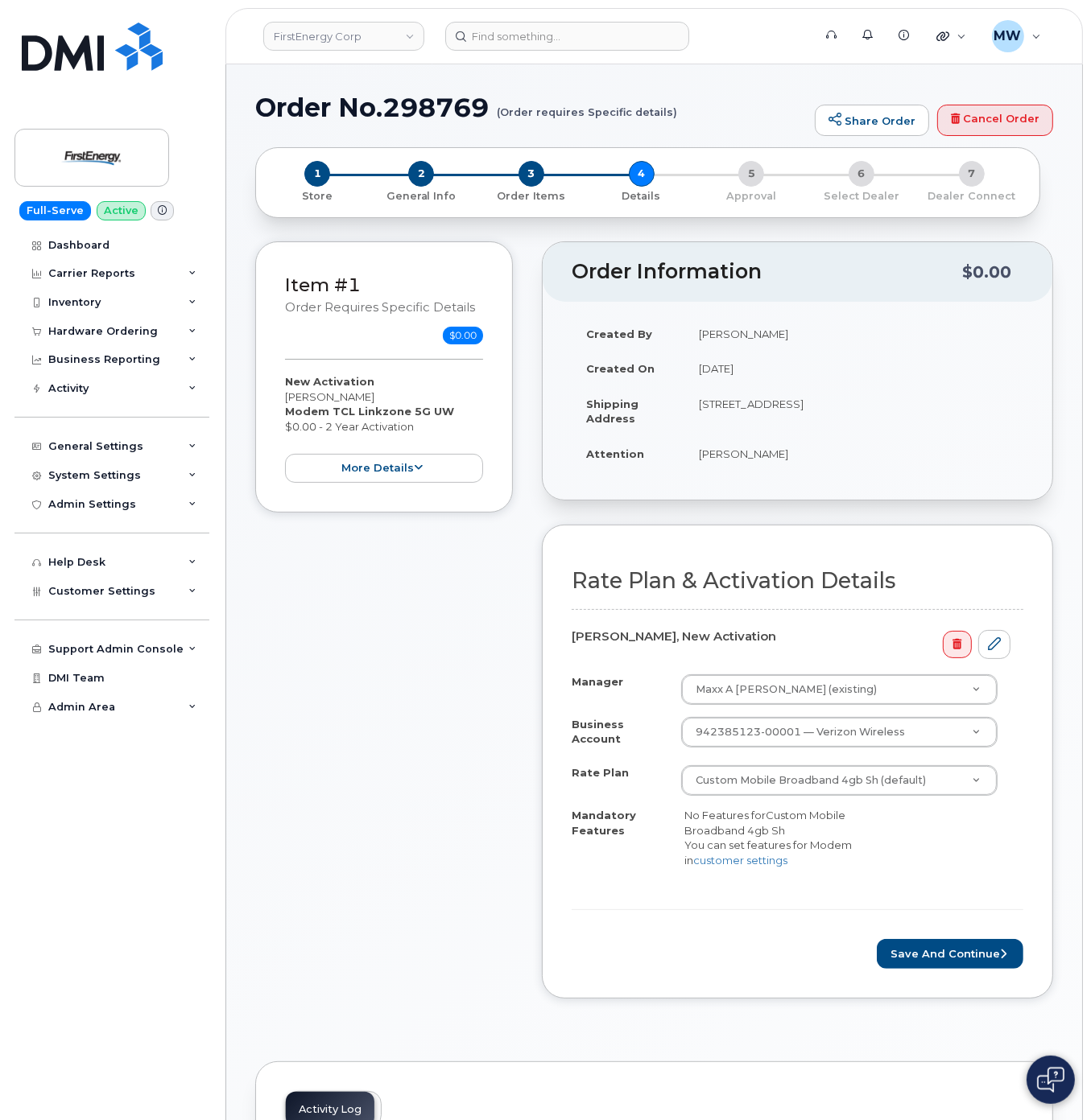
drag, startPoint x: 967, startPoint y: 992, endPoint x: 964, endPoint y: 979, distance: 13.3
click at [966, 991] on div "Rate Plan & Activation Details [PERSON_NAME], New Activation Manager Maxx A [PE…" at bounding box center [797, 762] width 511 height 474
click at [959, 958] on button "Save and Continue" at bounding box center [950, 954] width 147 height 30
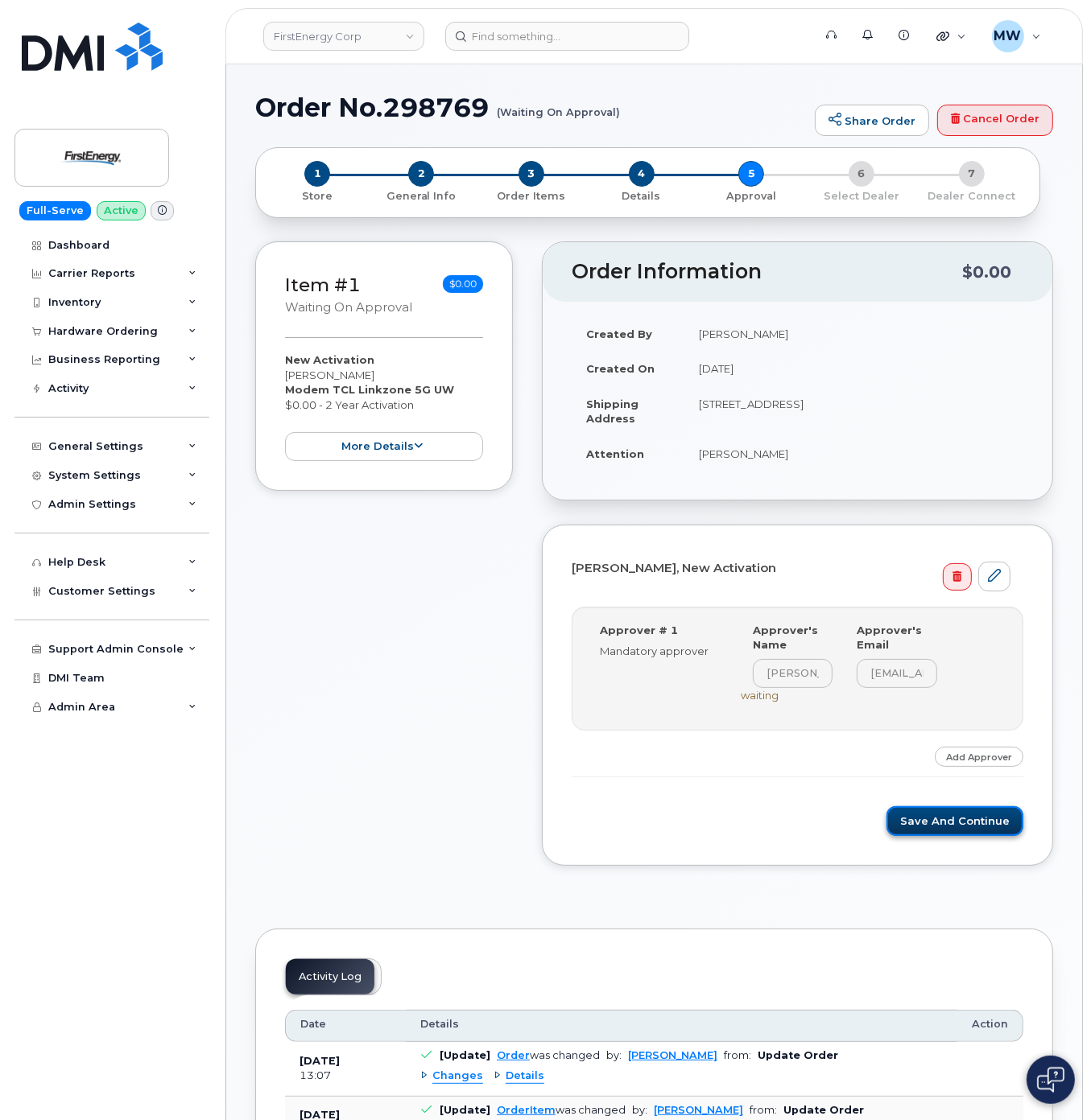
click at [950, 826] on button "Save and Continue" at bounding box center [954, 822] width 137 height 30
